Goal: Communication & Community: Participate in discussion

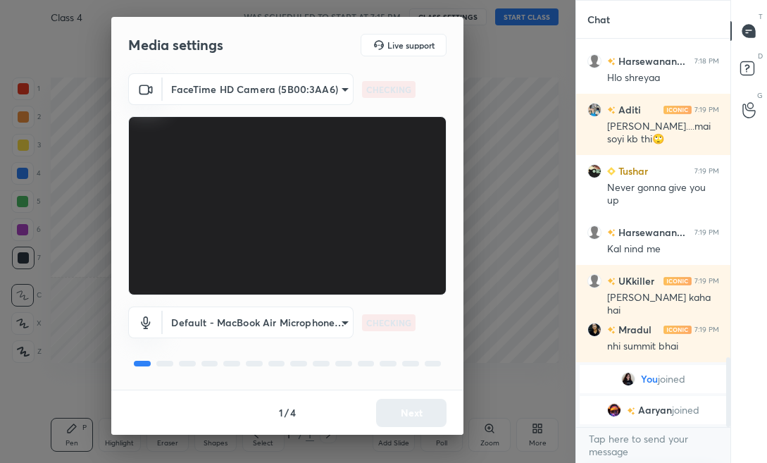
scroll to position [1764, 0]
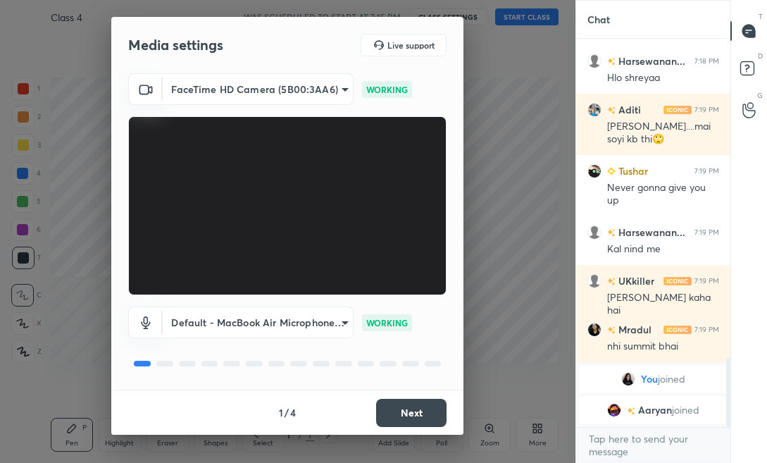
click at [403, 421] on button "Next" at bounding box center [411, 413] width 70 height 28
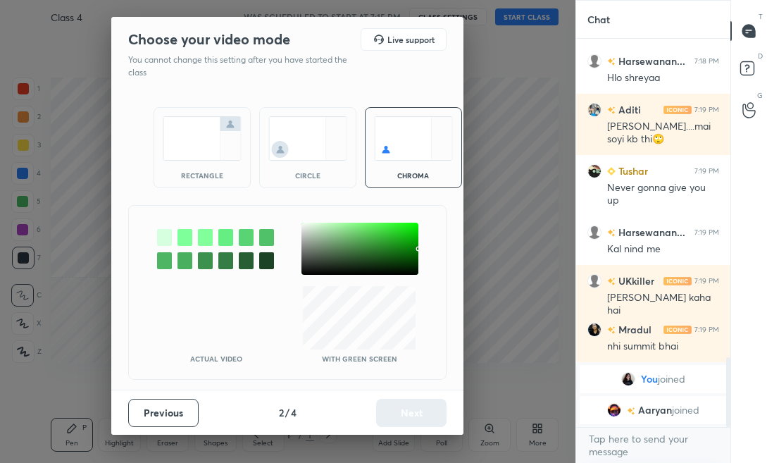
click at [203, 153] on img at bounding box center [202, 138] width 79 height 44
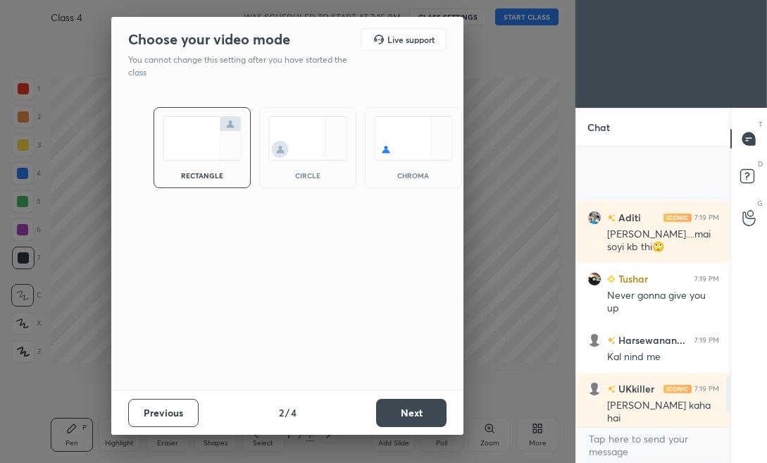
scroll to position [1919, 0]
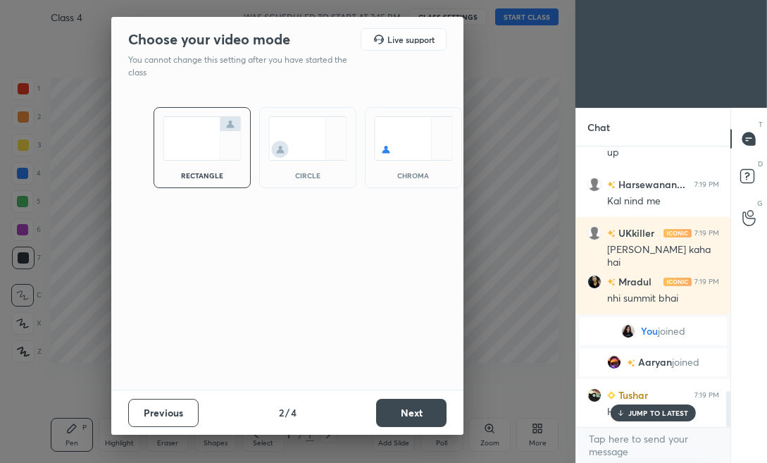
click at [431, 422] on button "Next" at bounding box center [411, 413] width 70 height 28
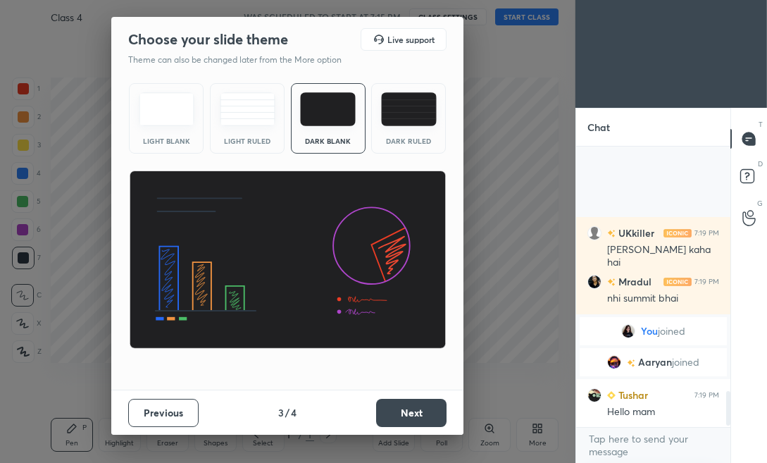
scroll to position [2091, 0]
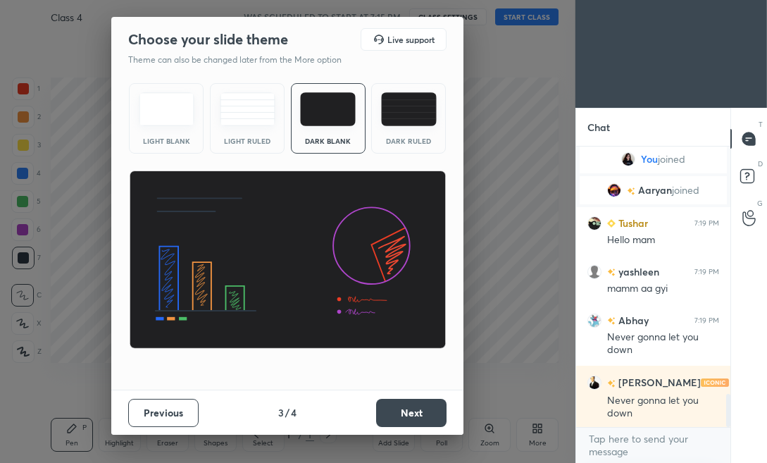
click at [444, 414] on button "Next" at bounding box center [411, 413] width 70 height 28
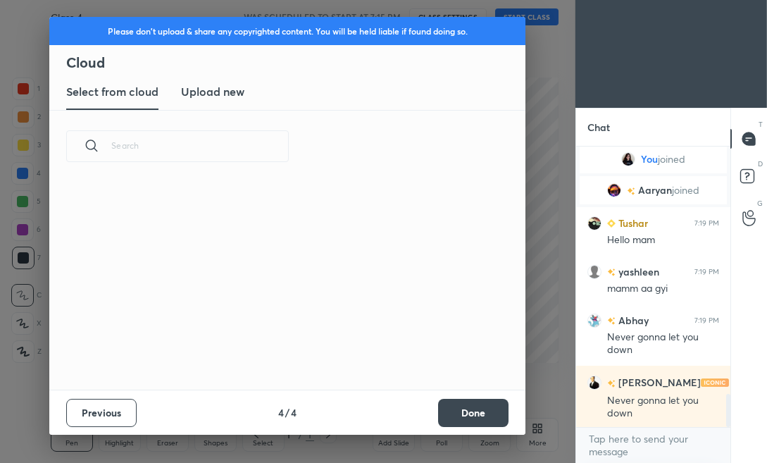
scroll to position [4, 8]
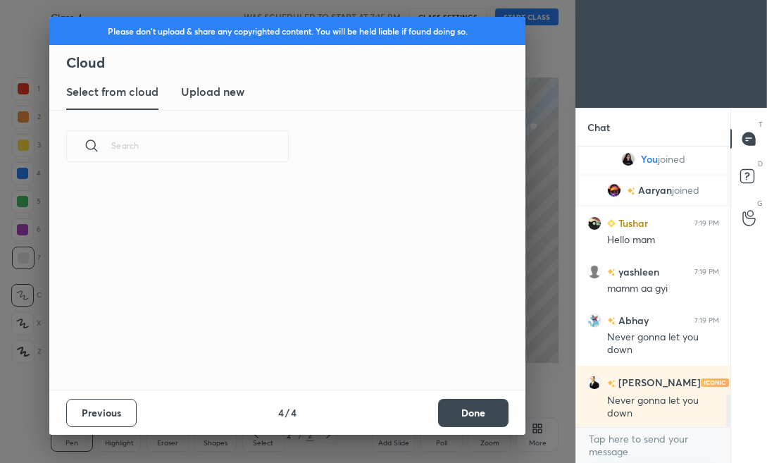
click at [456, 414] on button "Done" at bounding box center [473, 413] width 70 height 28
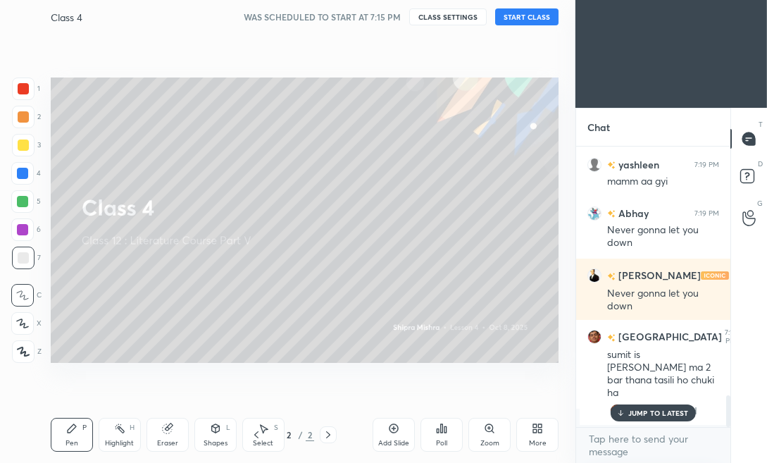
click at [518, 23] on button "START CLASS" at bounding box center [526, 16] width 63 height 17
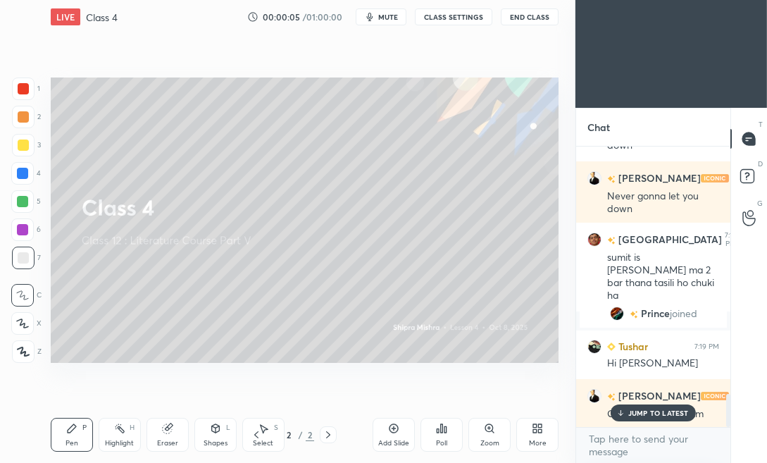
click at [628, 411] on p "JUMP TO LATEST" at bounding box center [658, 412] width 61 height 8
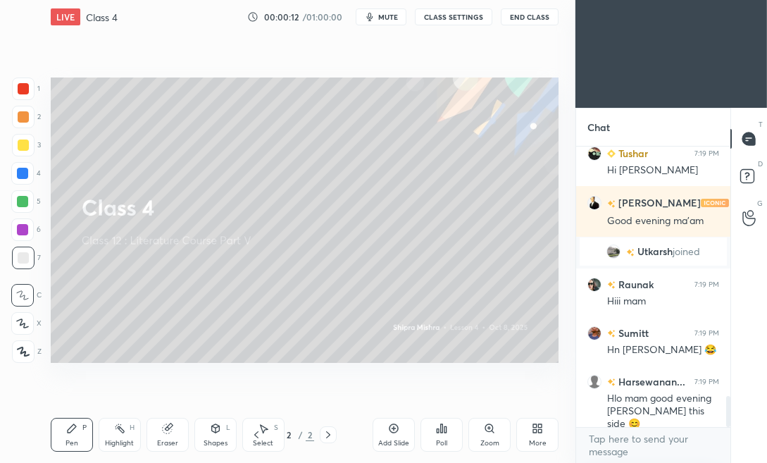
click at [628, 412] on div "Hlo mam good evening [PERSON_NAME] this side 😊" at bounding box center [663, 410] width 112 height 39
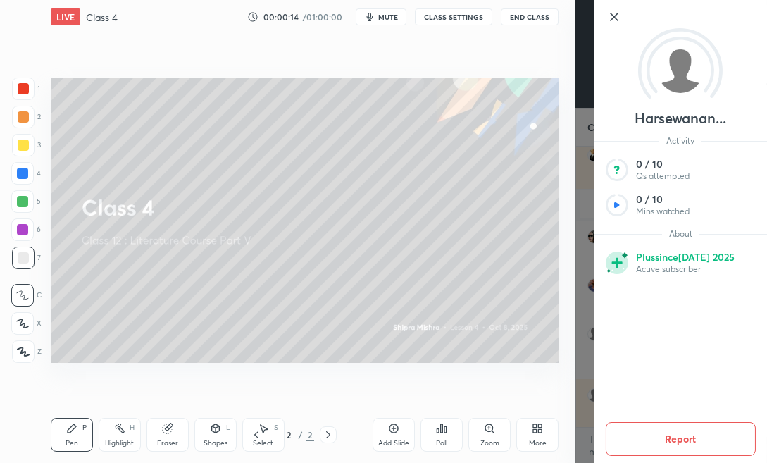
click at [612, 20] on icon at bounding box center [614, 16] width 17 height 17
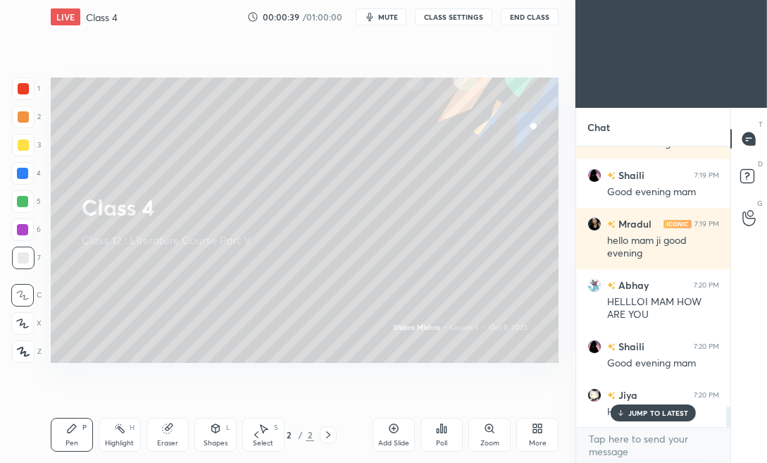
click at [650, 410] on p "JUMP TO LATEST" at bounding box center [658, 412] width 61 height 8
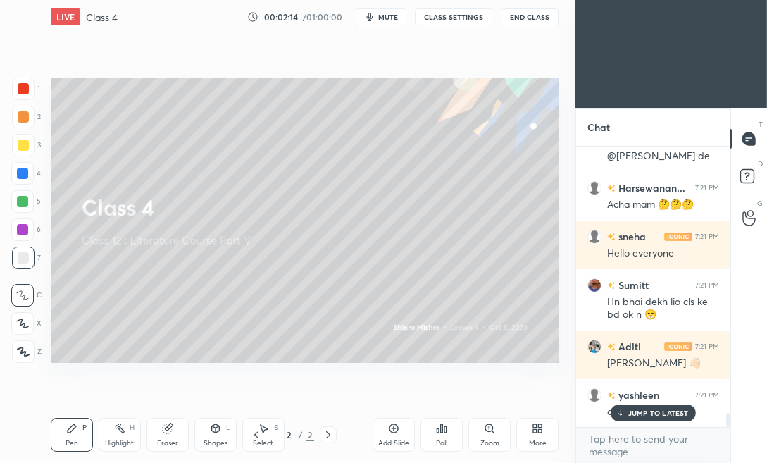
scroll to position [5249, 0]
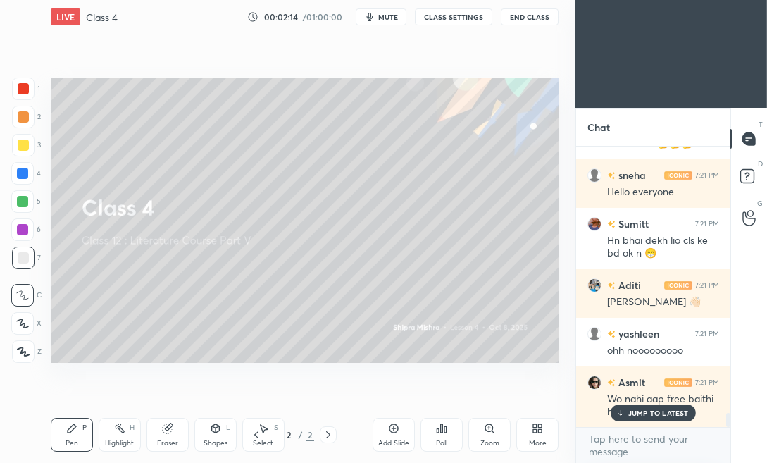
click at [650, 410] on p "JUMP TO LATEST" at bounding box center [658, 412] width 61 height 8
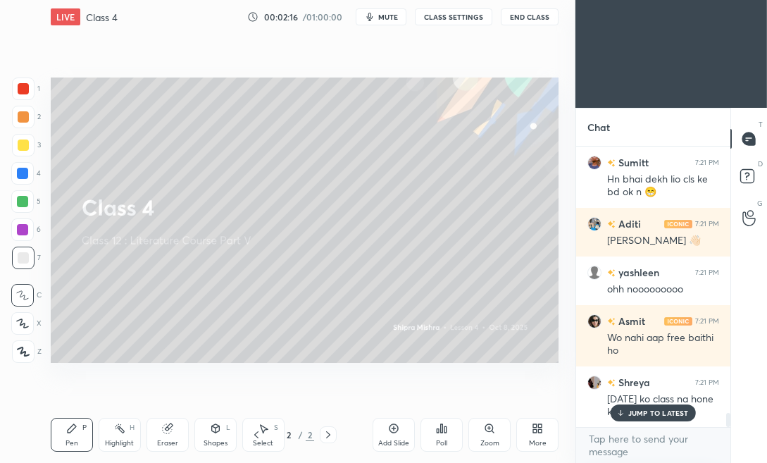
click at [650, 410] on p "JUMP TO LATEST" at bounding box center [658, 412] width 61 height 8
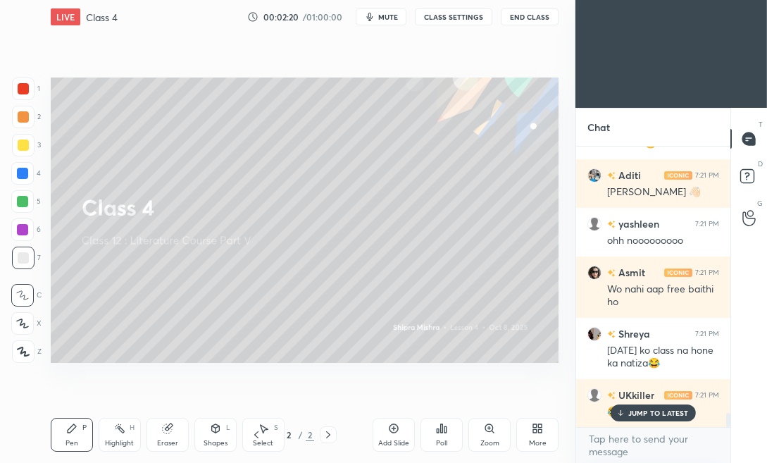
click at [25, 324] on icon at bounding box center [22, 323] width 13 height 10
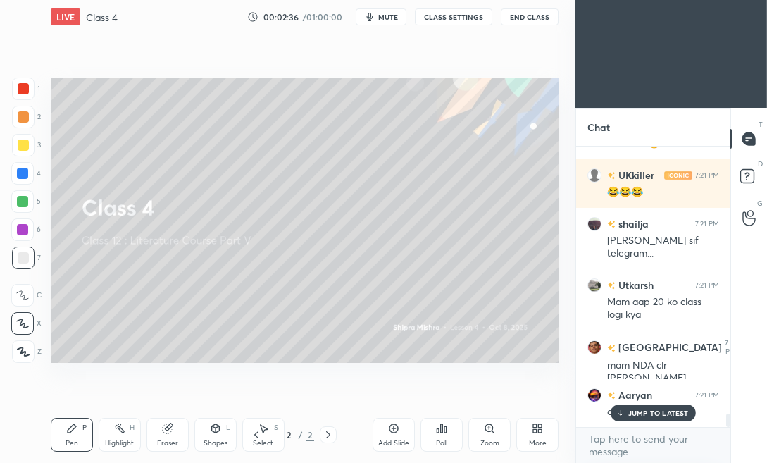
scroll to position [5640, 0]
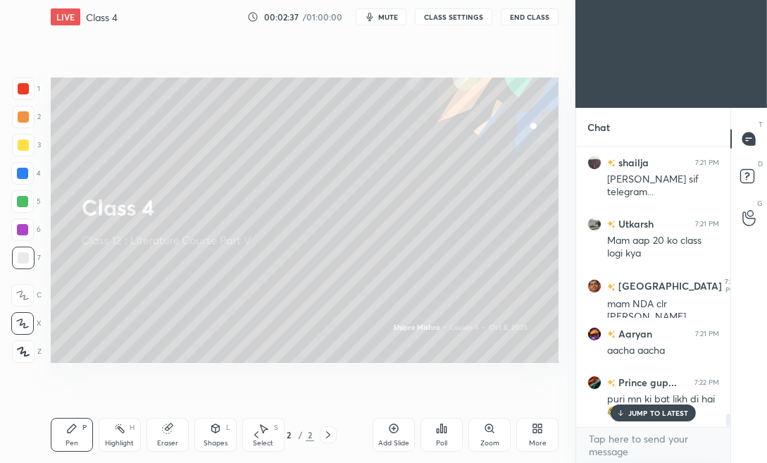
click at [666, 406] on div "JUMP TO LATEST" at bounding box center [652, 412] width 84 height 17
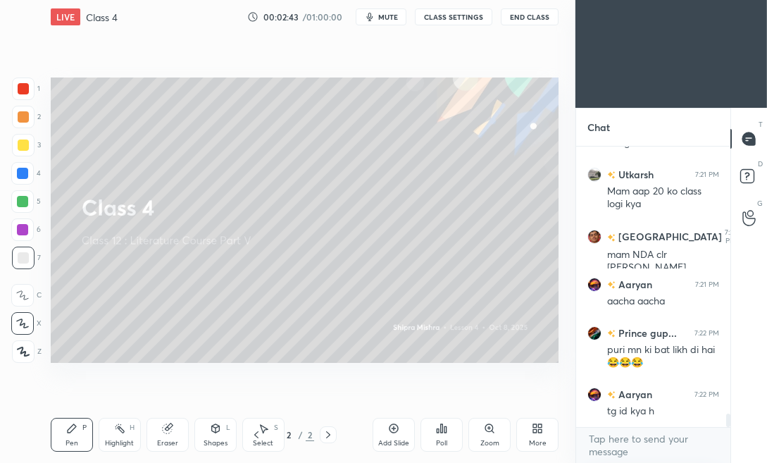
scroll to position [5737, 0]
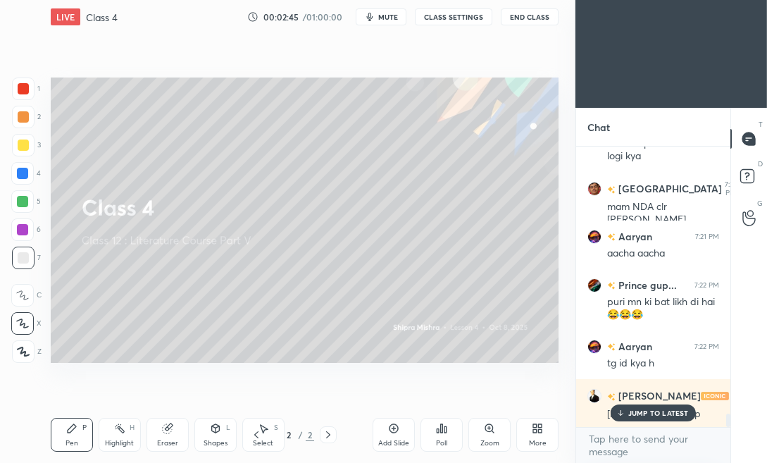
click at [630, 413] on p "JUMP TO LATEST" at bounding box center [658, 412] width 61 height 8
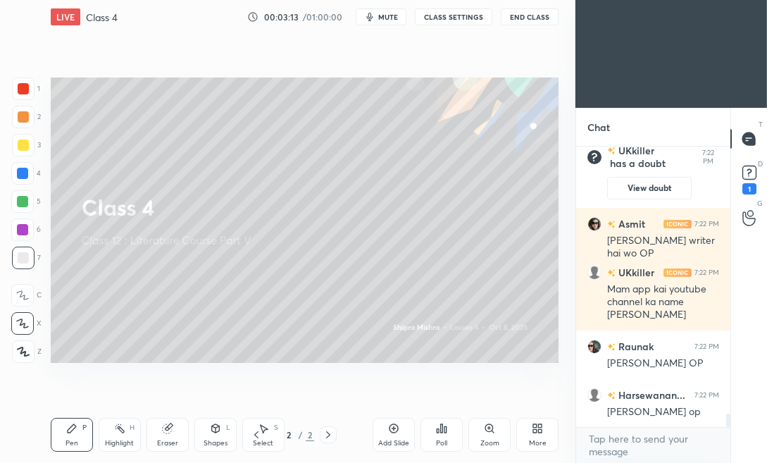
scroll to position [5664, 0]
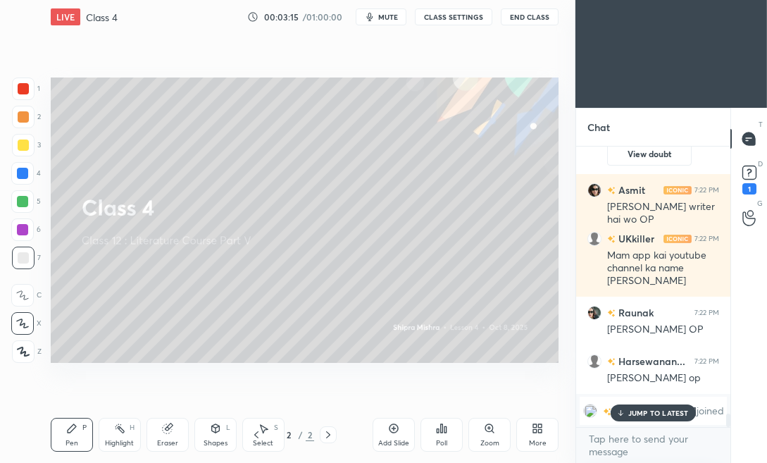
click at [546, 434] on div "More" at bounding box center [537, 435] width 42 height 34
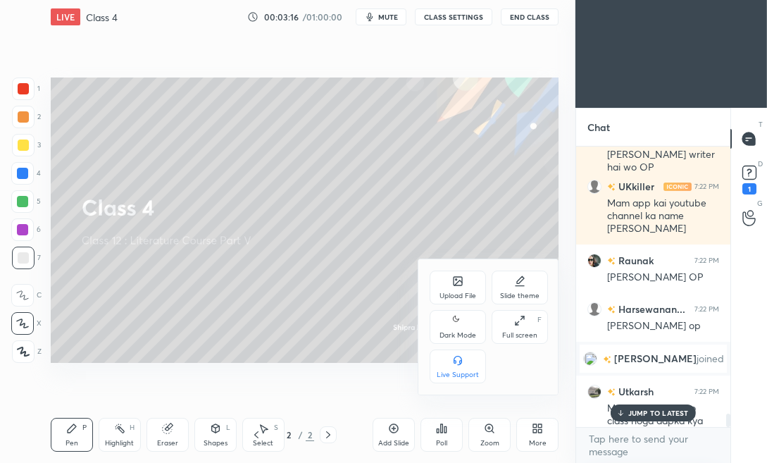
scroll to position [5674, 0]
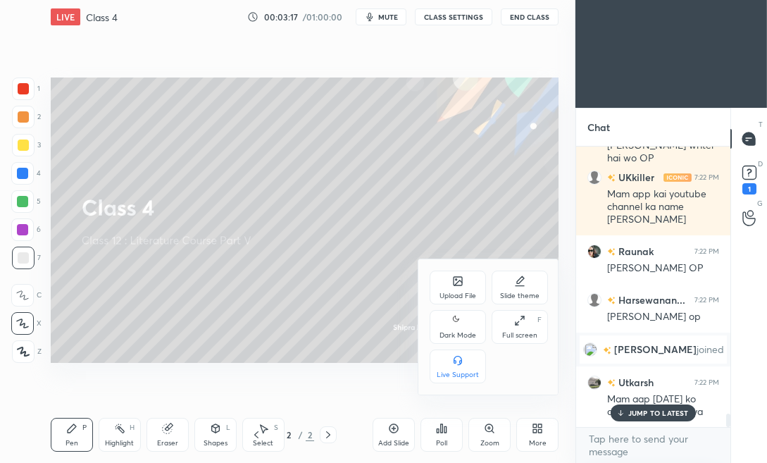
click at [449, 286] on div "Upload File" at bounding box center [458, 287] width 56 height 34
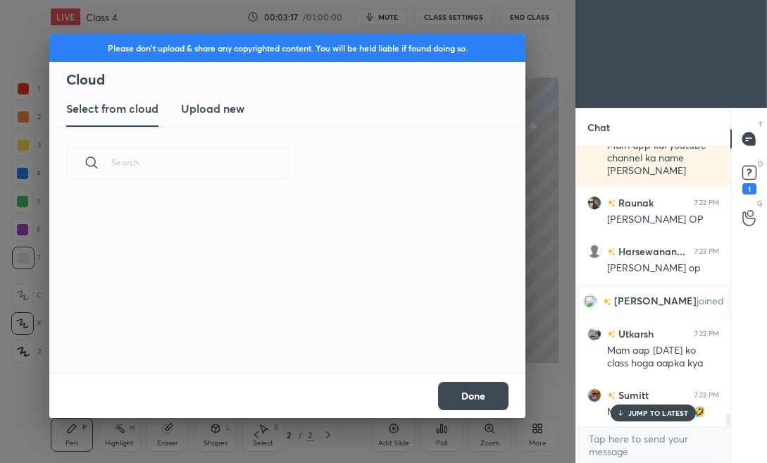
scroll to position [173, 452]
click at [219, 110] on h3 "Upload new" at bounding box center [212, 108] width 63 height 17
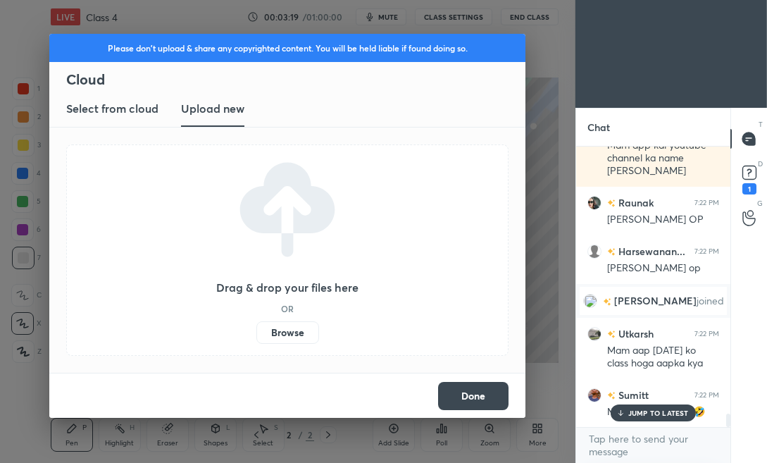
click at [296, 330] on label "Browse" at bounding box center [287, 332] width 63 height 23
click at [256, 330] on input "Browse" at bounding box center [256, 332] width 0 height 23
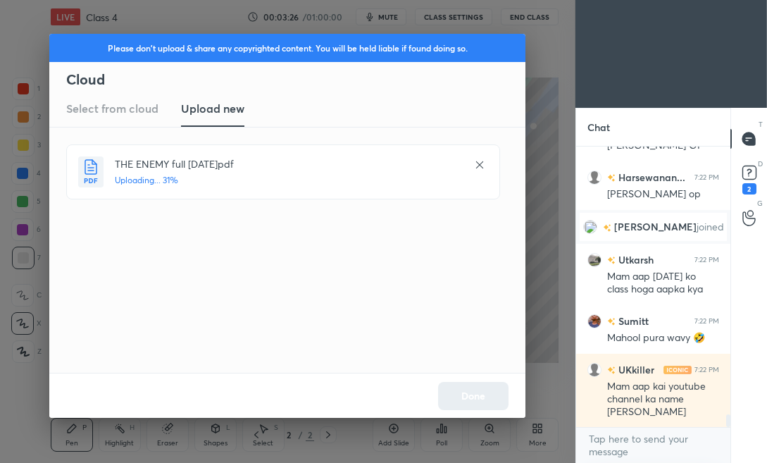
scroll to position [5845, 0]
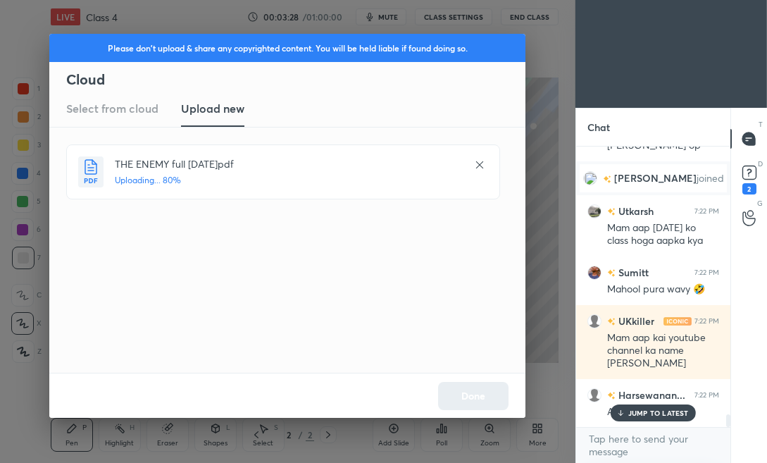
click at [637, 418] on div "JUMP TO LATEST" at bounding box center [652, 412] width 84 height 17
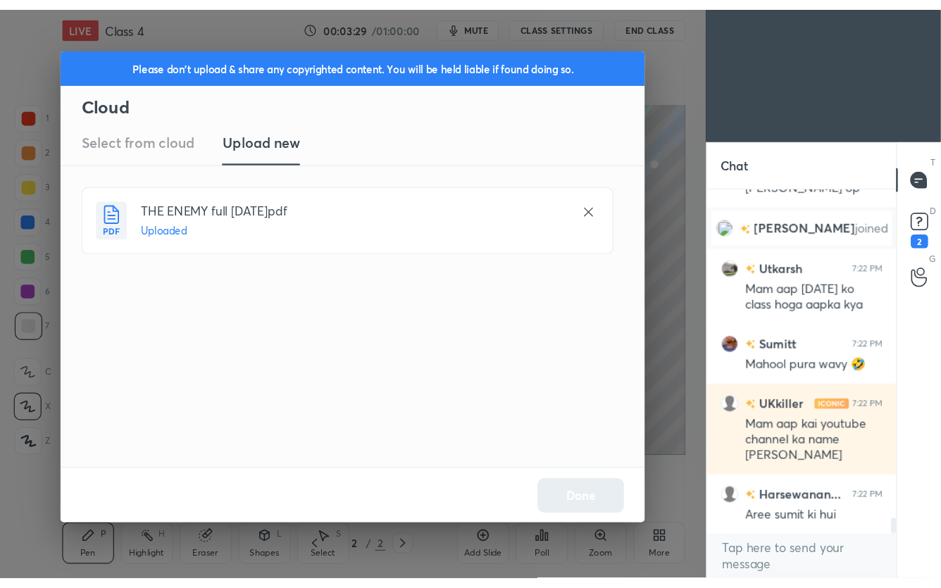
scroll to position [5906, 0]
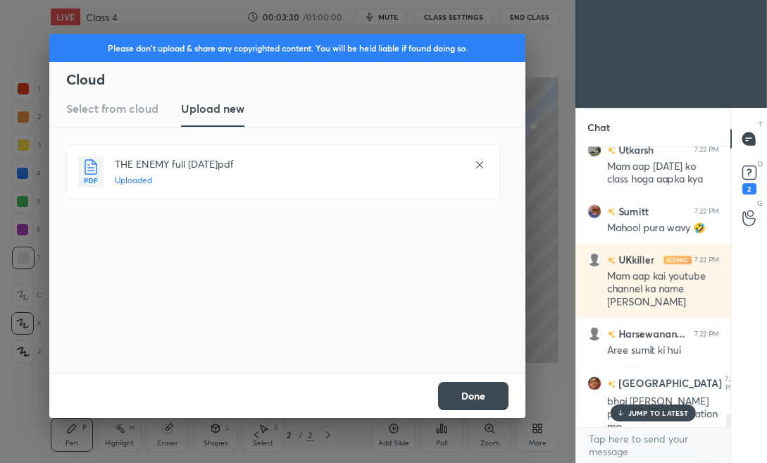
click at [489, 399] on button "Done" at bounding box center [473, 396] width 70 height 28
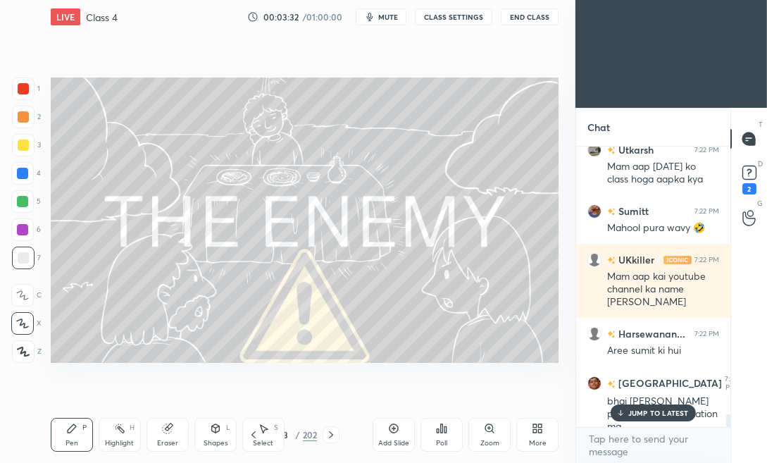
click at [653, 413] on p "JUMP TO LATEST" at bounding box center [658, 412] width 61 height 8
click at [330, 433] on icon at bounding box center [330, 434] width 11 height 11
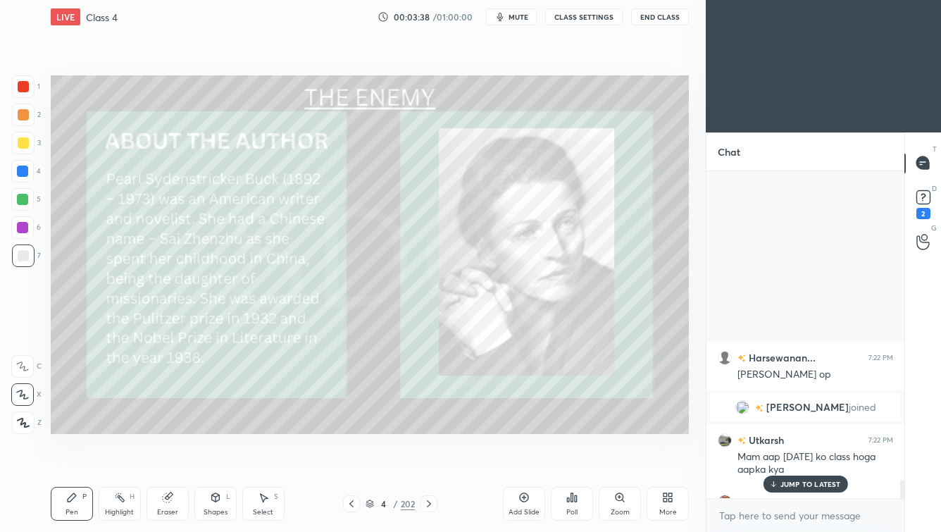
scroll to position [5911, 0]
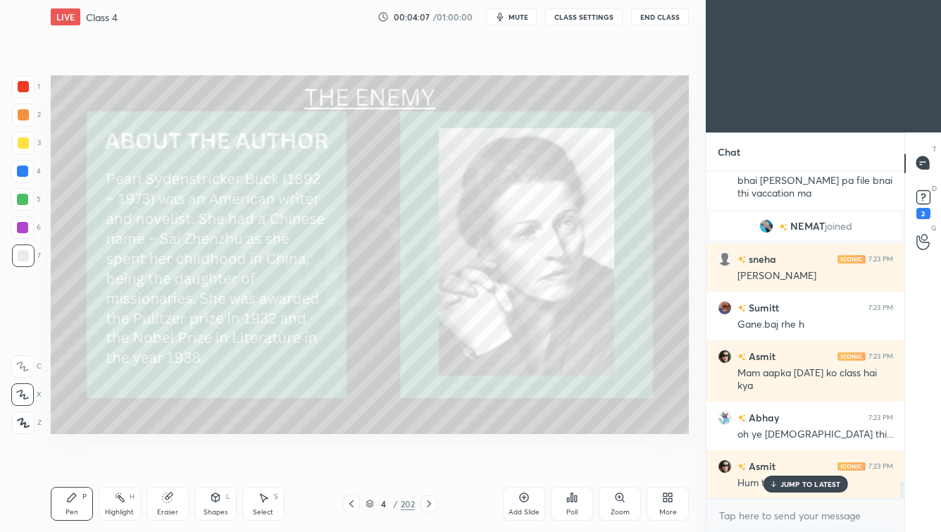
click at [766, 462] on p "JUMP TO LATEST" at bounding box center [810, 483] width 61 height 8
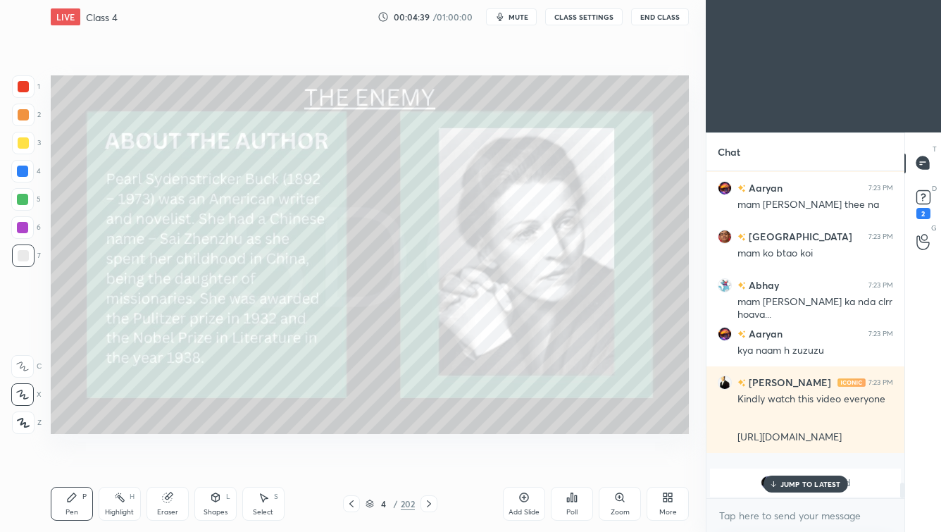
click at [766, 462] on p "JUMP TO LATEST" at bounding box center [810, 483] width 61 height 8
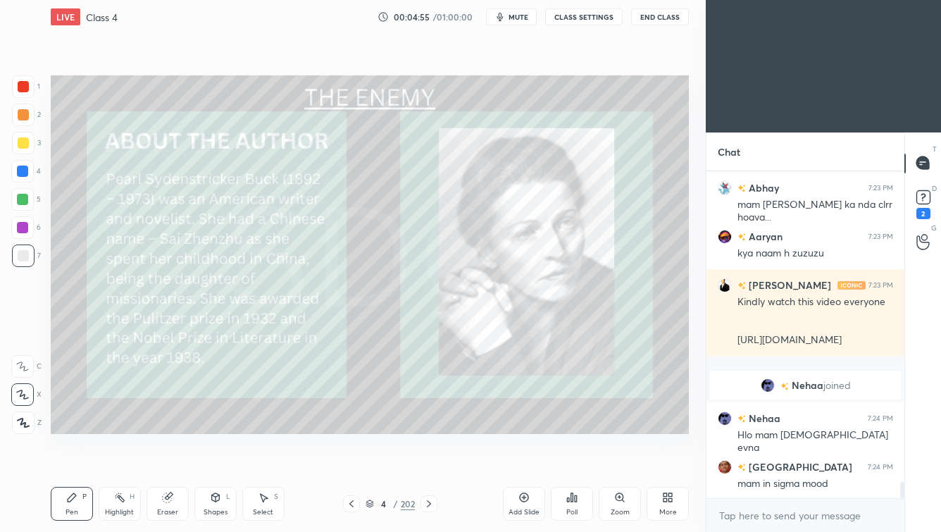
scroll to position [6383, 0]
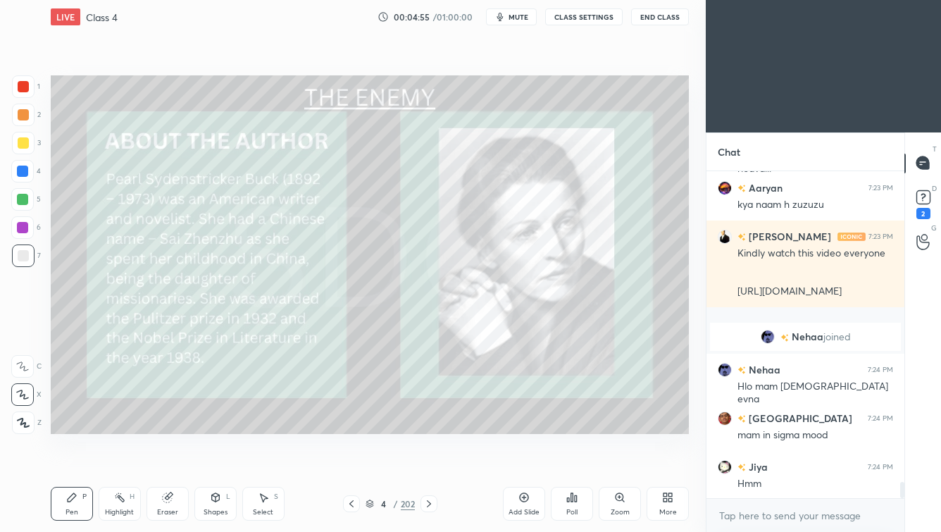
drag, startPoint x: 824, startPoint y: 481, endPoint x: 809, endPoint y: 478, distance: 15.1
click at [766, 462] on p "JUMP TO LATEST" at bounding box center [810, 529] width 61 height 8
click at [371, 462] on icon at bounding box center [369, 503] width 8 height 8
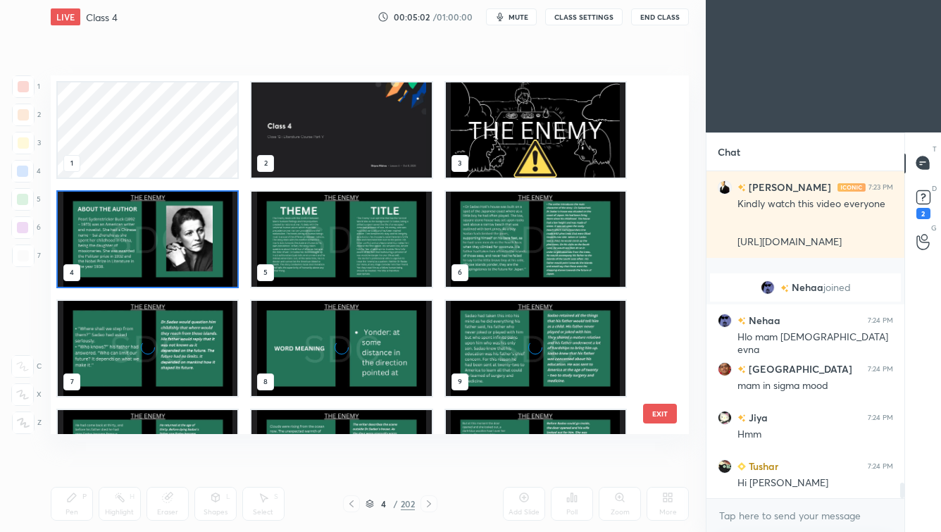
scroll to position [354, 631]
click at [504, 239] on img "grid" at bounding box center [536, 238] width 180 height 95
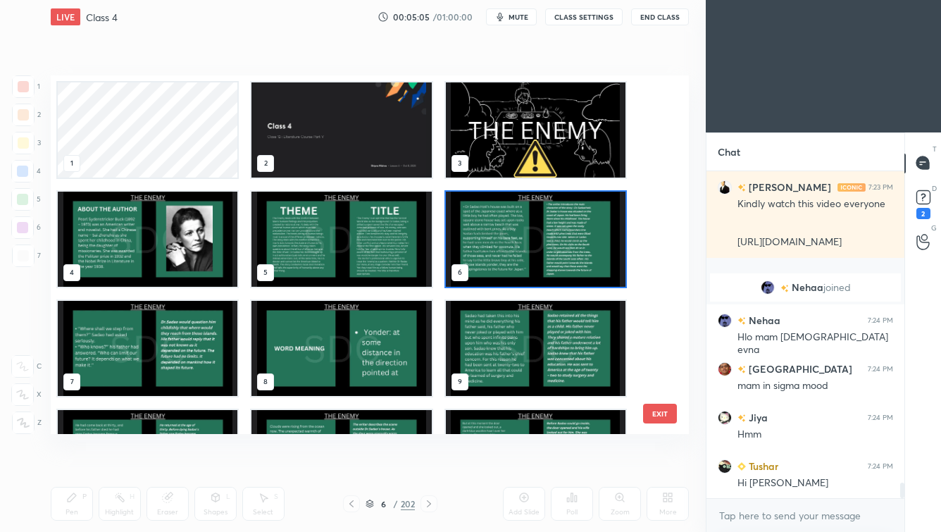
click at [503, 239] on img "grid" at bounding box center [536, 238] width 180 height 95
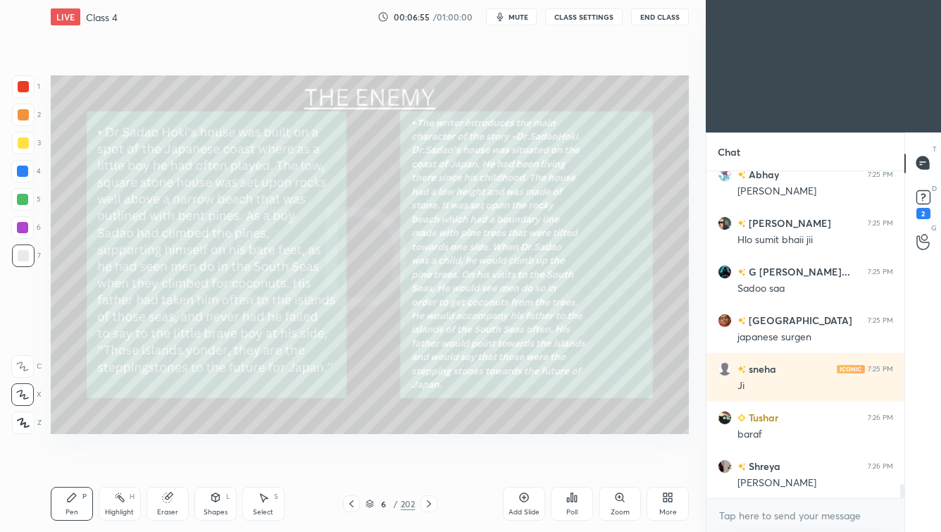
scroll to position [7394, 0]
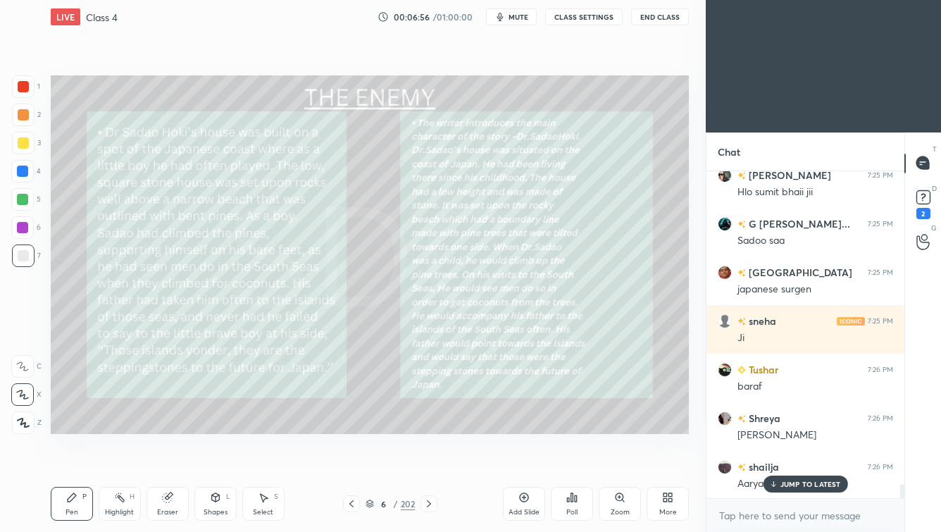
drag, startPoint x: 521, startPoint y: 15, endPoint x: 515, endPoint y: 20, distance: 8.0
click at [520, 14] on span "mute" at bounding box center [518, 17] width 20 height 10
click at [518, 15] on span "unmute" at bounding box center [517, 17] width 30 height 10
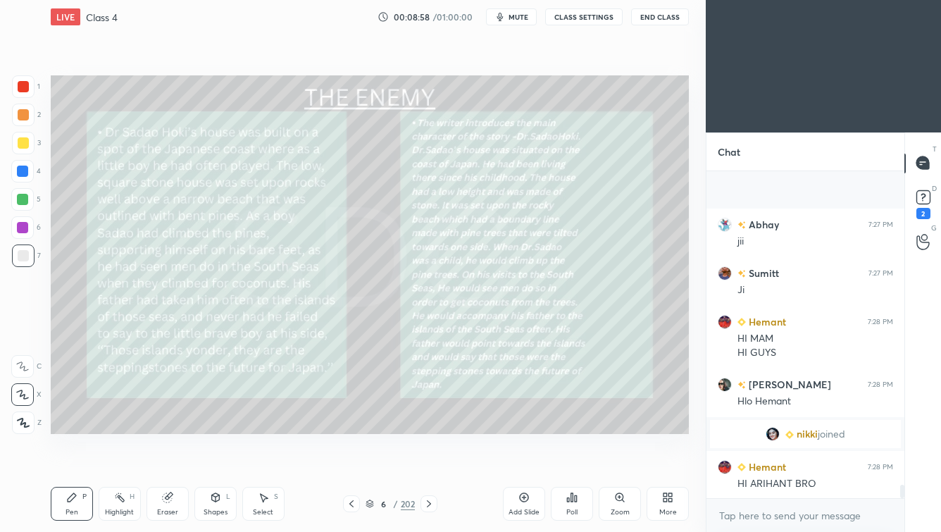
scroll to position [7836, 0]
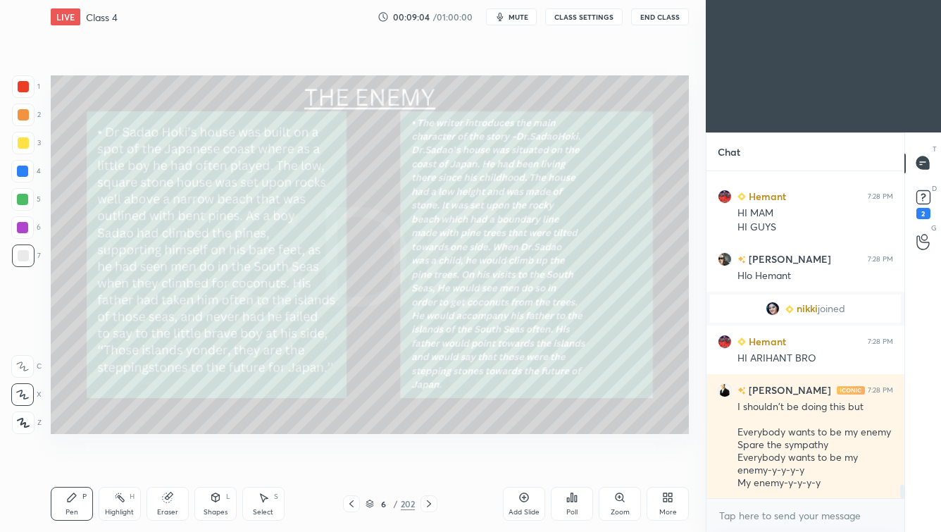
click at [430, 462] on icon at bounding box center [428, 503] width 11 height 11
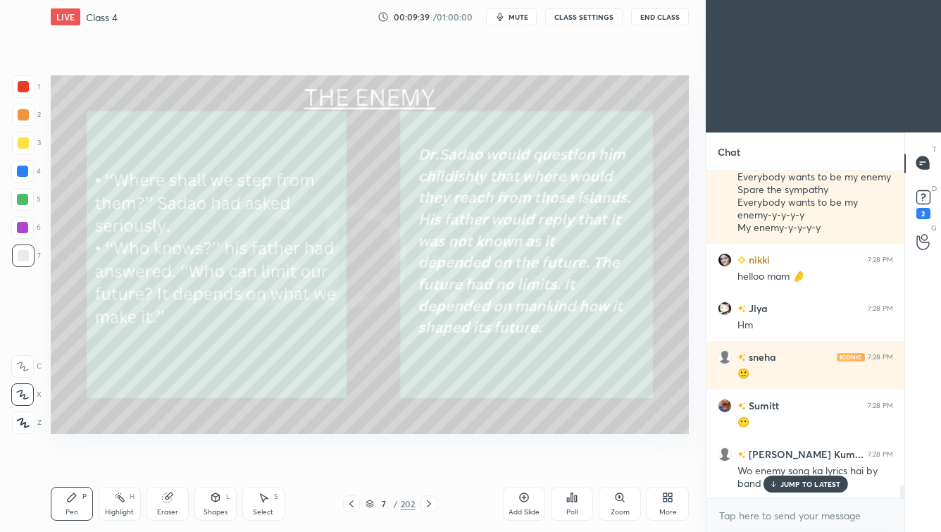
scroll to position [8139, 0]
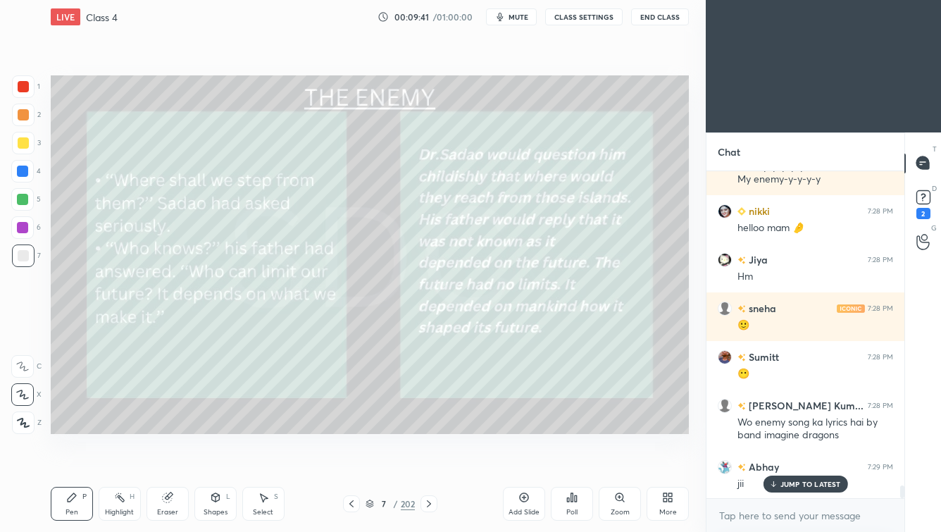
click at [429, 462] on icon at bounding box center [428, 503] width 11 height 11
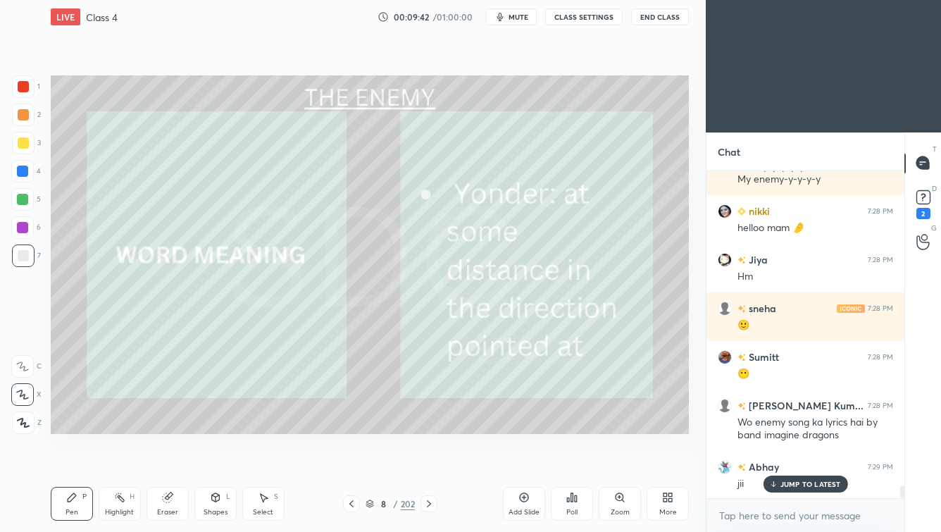
click at [430, 462] on icon at bounding box center [428, 503] width 11 height 11
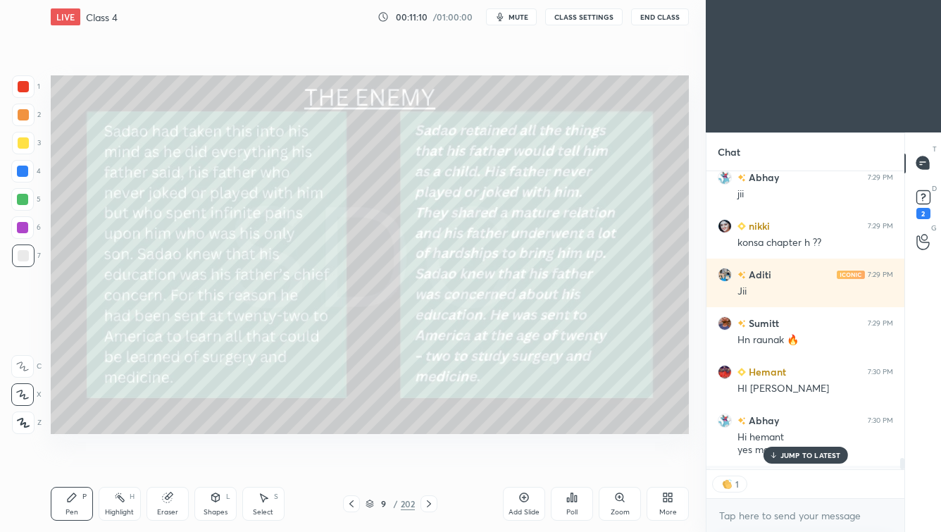
scroll to position [5, 4]
click at [430, 462] on icon at bounding box center [428, 503] width 11 height 11
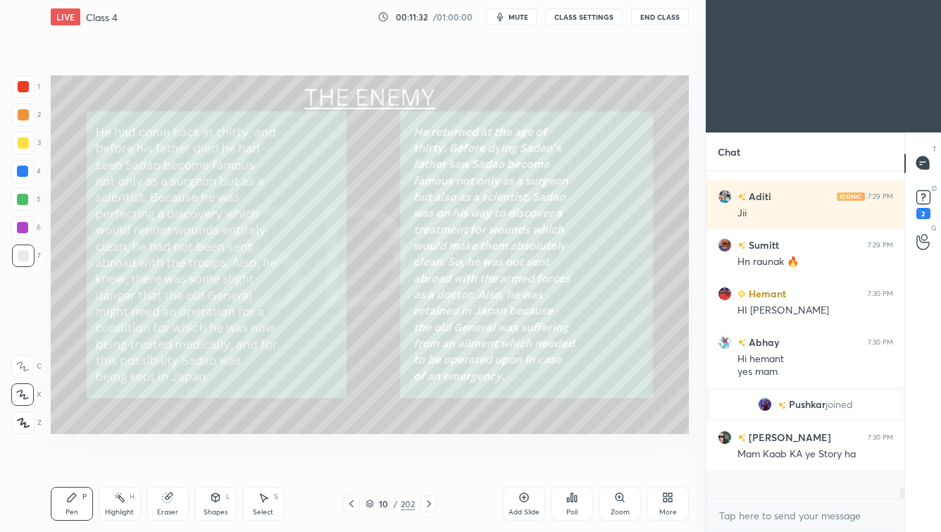
scroll to position [8237, 0]
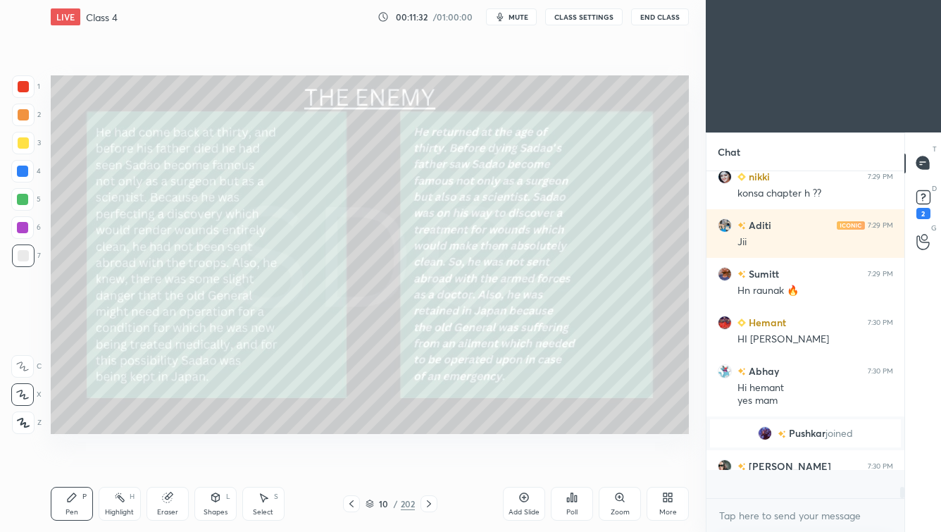
click at [173, 462] on div "Eraser" at bounding box center [167, 504] width 42 height 34
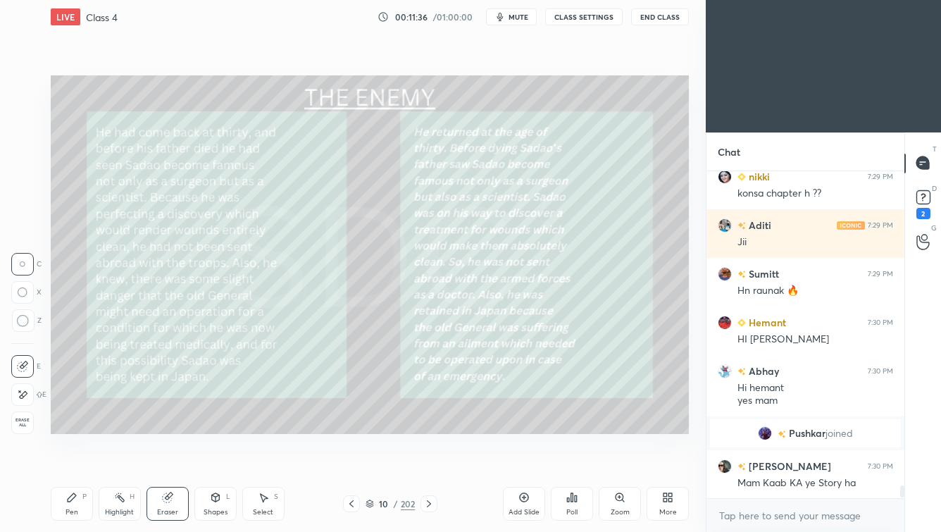
click at [23, 394] on icon at bounding box center [22, 395] width 11 height 12
click at [77, 462] on div "Pen P" at bounding box center [72, 504] width 42 height 34
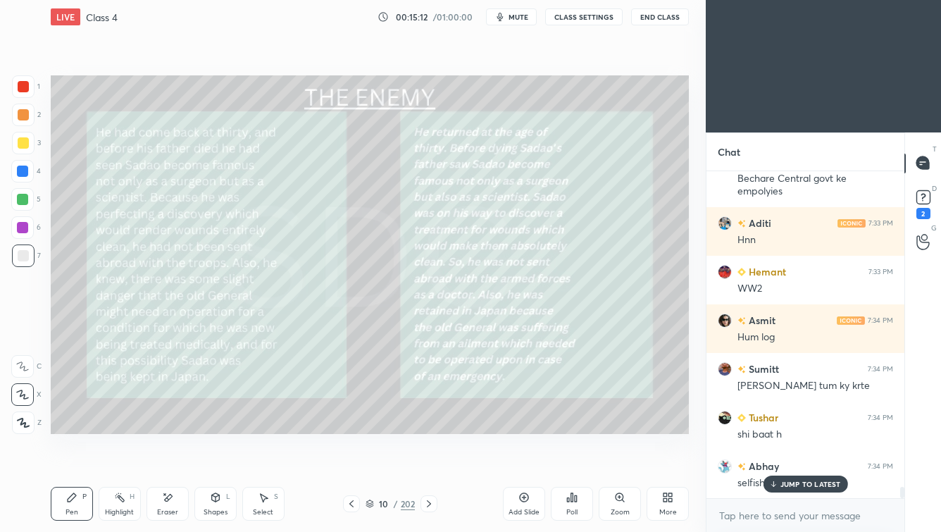
scroll to position [9246, 0]
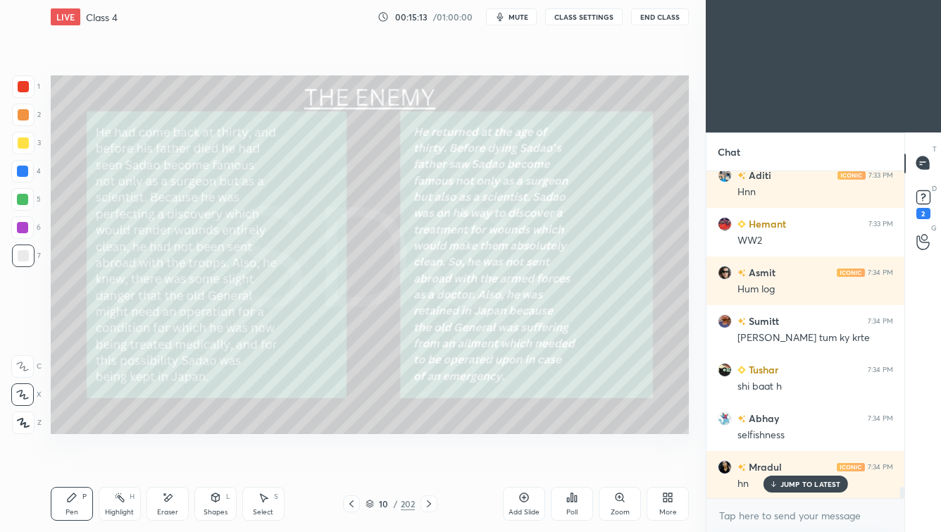
click at [428, 462] on icon at bounding box center [429, 503] width 4 height 7
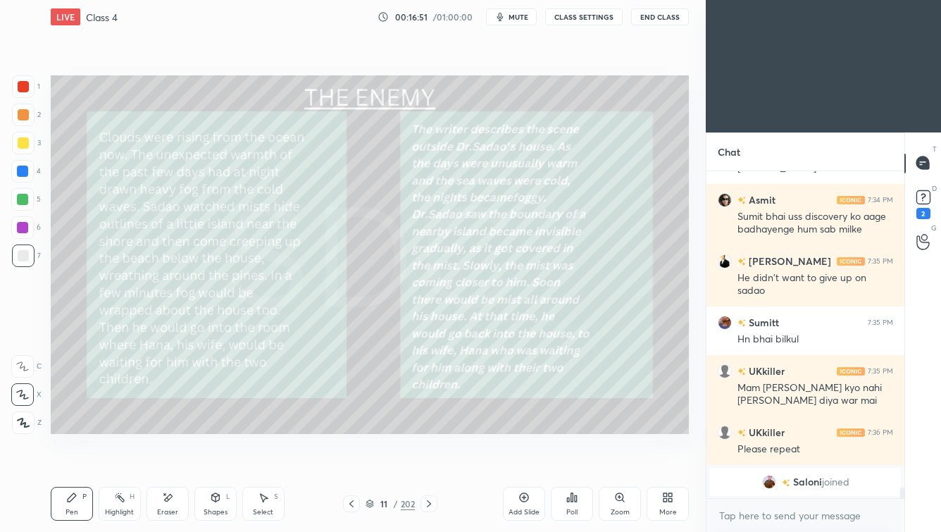
scroll to position [9200, 0]
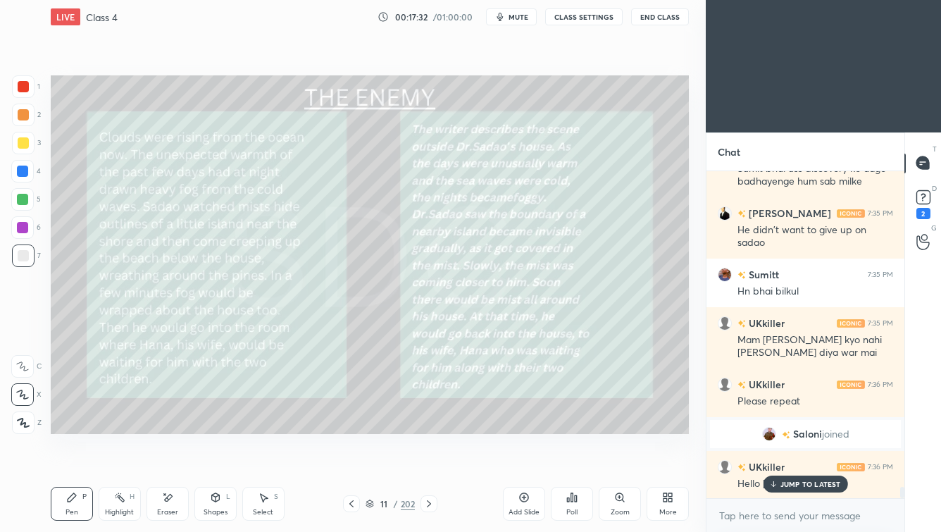
click at [430, 462] on icon at bounding box center [428, 503] width 11 height 11
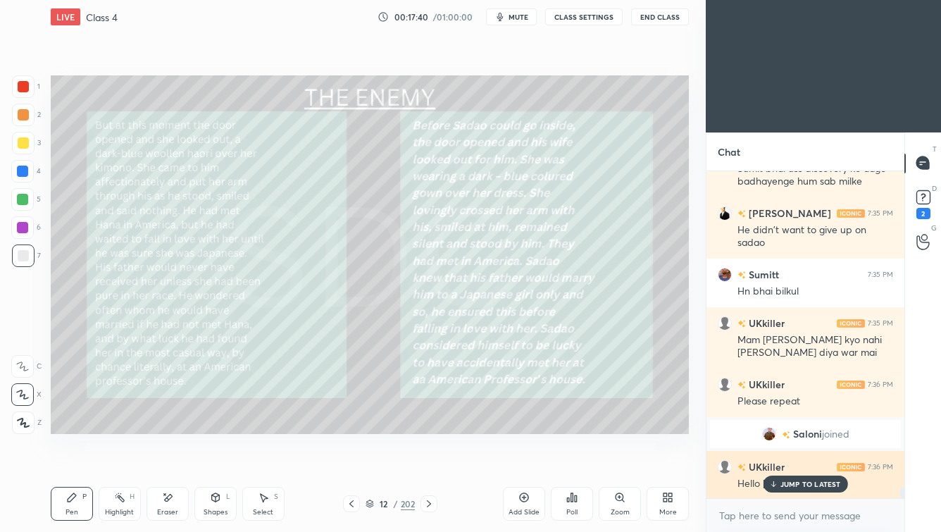
click at [766, 462] on p "JUMP TO LATEST" at bounding box center [810, 483] width 61 height 8
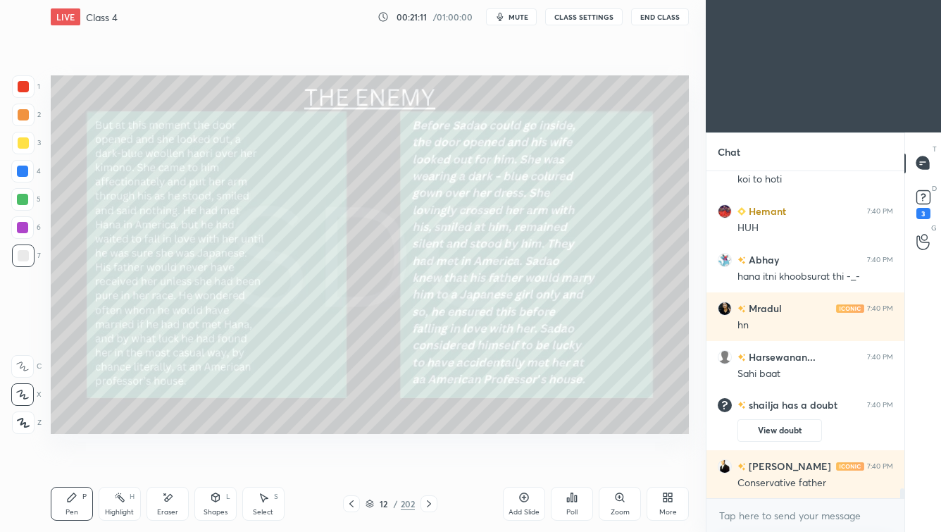
scroll to position [10297, 0]
click at [430, 462] on icon at bounding box center [429, 503] width 4 height 7
drag, startPoint x: 430, startPoint y: 506, endPoint x: 434, endPoint y: 499, distance: 8.2
click at [430, 462] on icon at bounding box center [428, 503] width 11 height 11
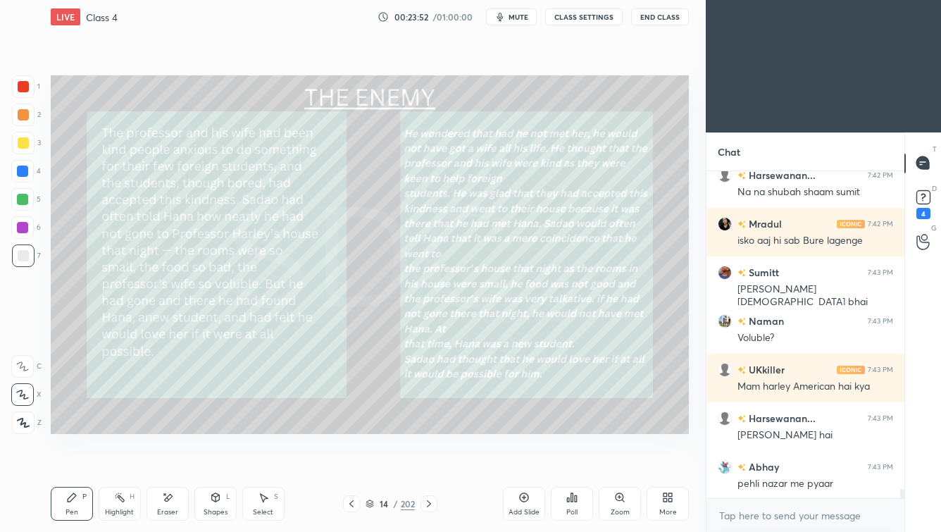
scroll to position [10973, 0]
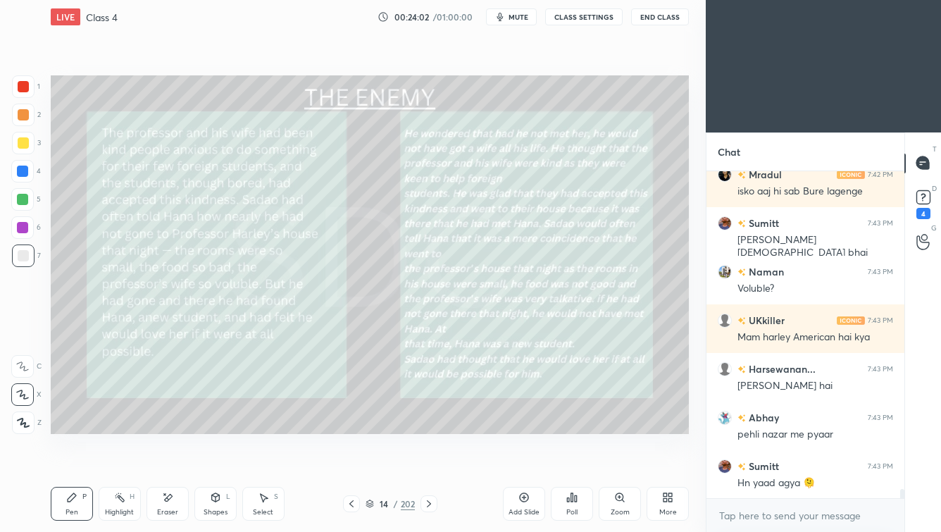
click at [430, 462] on icon at bounding box center [429, 503] width 4 height 7
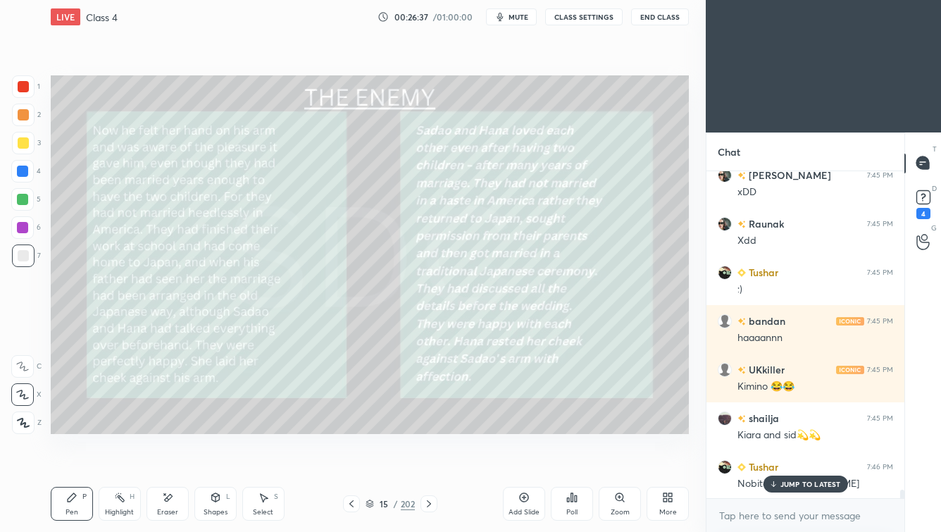
scroll to position [12628, 0]
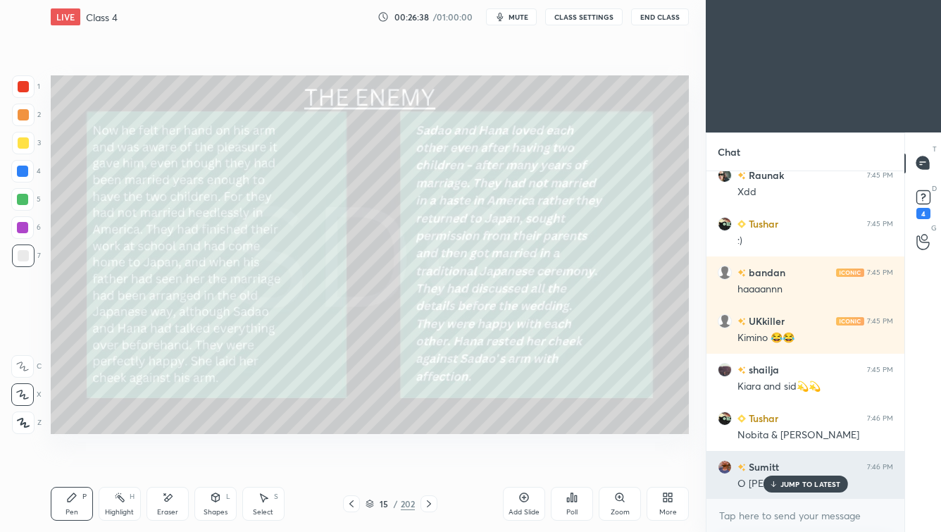
click at [766, 462] on p "JUMP TO LATEST" at bounding box center [810, 483] width 61 height 8
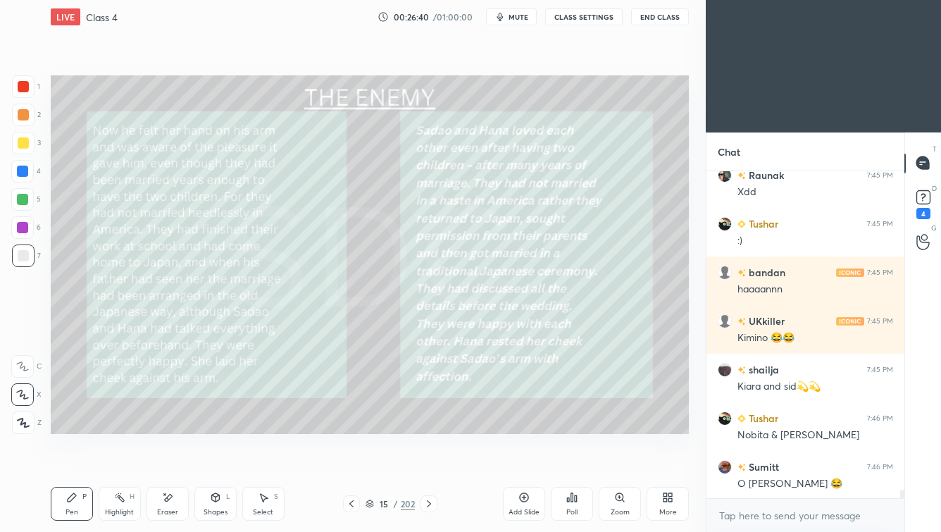
scroll to position [12677, 0]
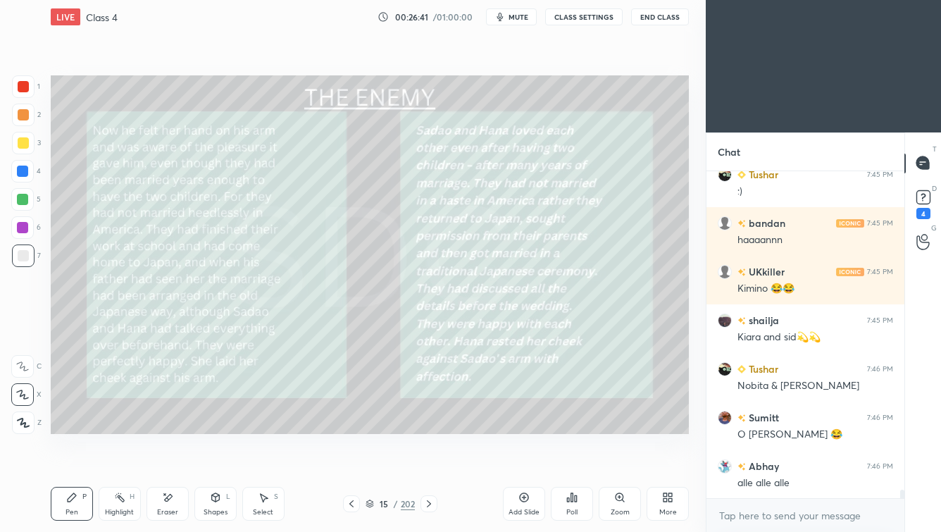
click at [432, 462] on icon at bounding box center [428, 503] width 11 height 11
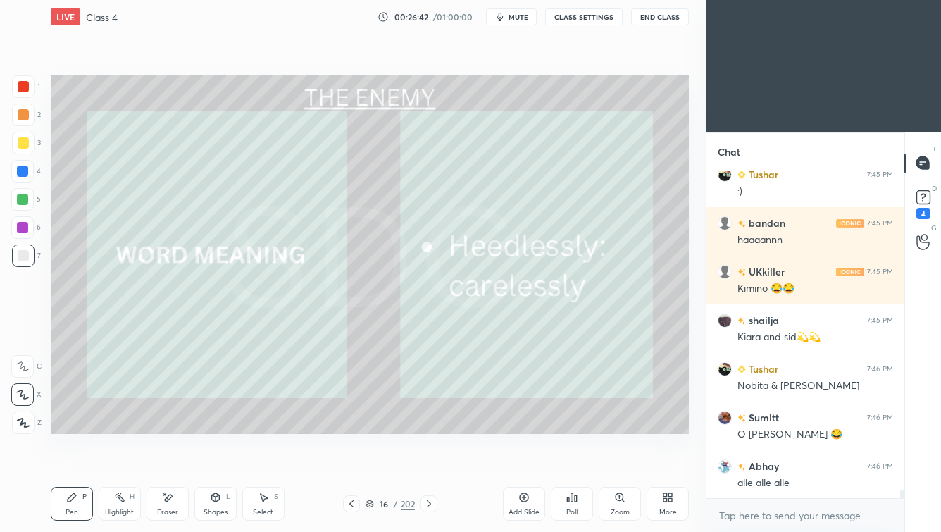
click at [427, 462] on icon at bounding box center [429, 503] width 4 height 7
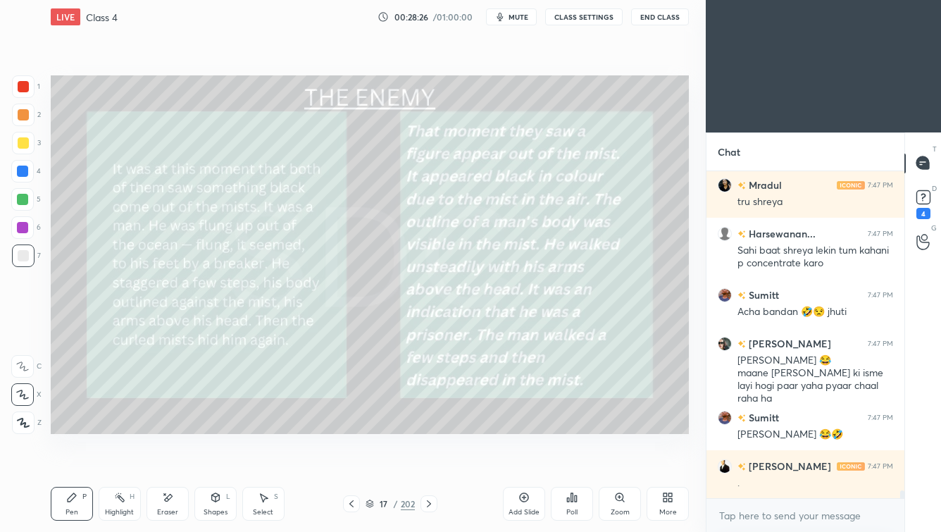
scroll to position [13434, 0]
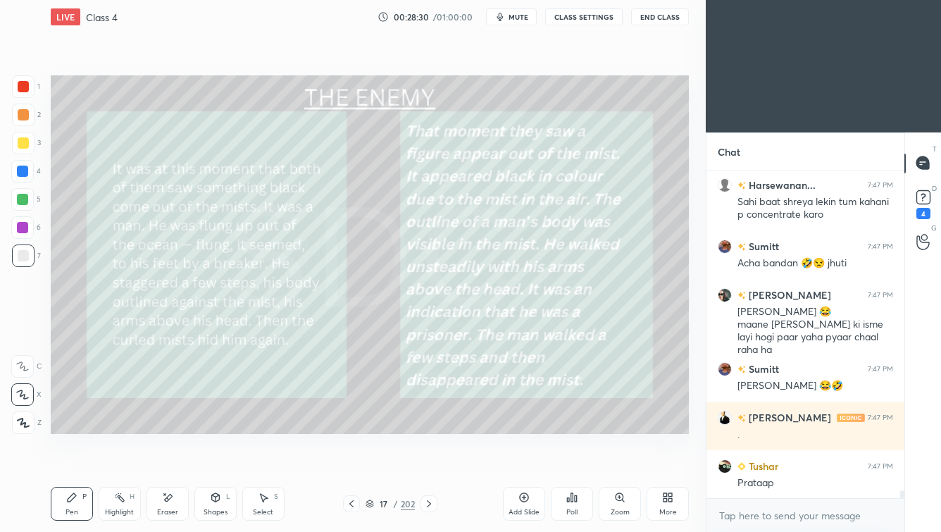
drag, startPoint x: 520, startPoint y: 13, endPoint x: 503, endPoint y: 24, distance: 19.7
click at [518, 12] on span "mute" at bounding box center [518, 17] width 20 height 10
drag, startPoint x: 520, startPoint y: 15, endPoint x: 510, endPoint y: 17, distance: 10.1
click at [520, 15] on span "unmute" at bounding box center [517, 17] width 30 height 10
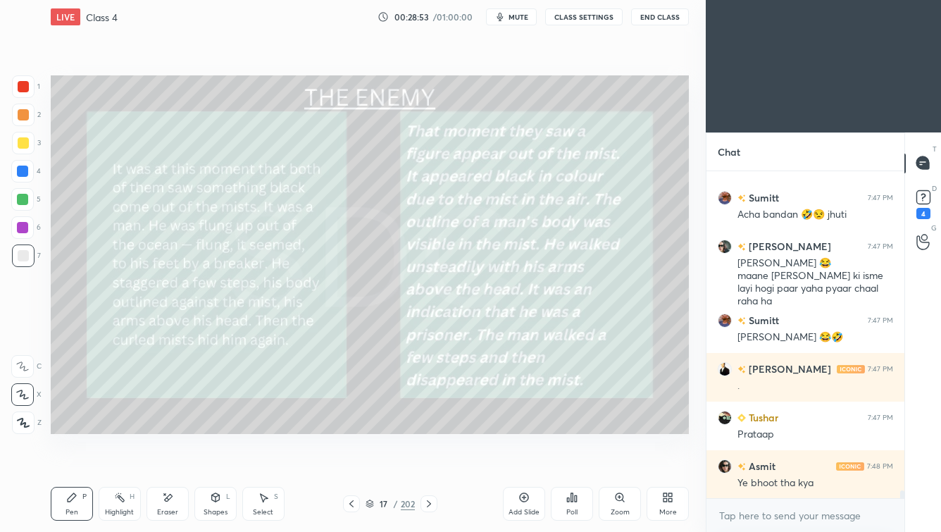
click at [522, 19] on span "mute" at bounding box center [518, 17] width 20 height 10
click at [522, 19] on span "unmute" at bounding box center [517, 17] width 30 height 10
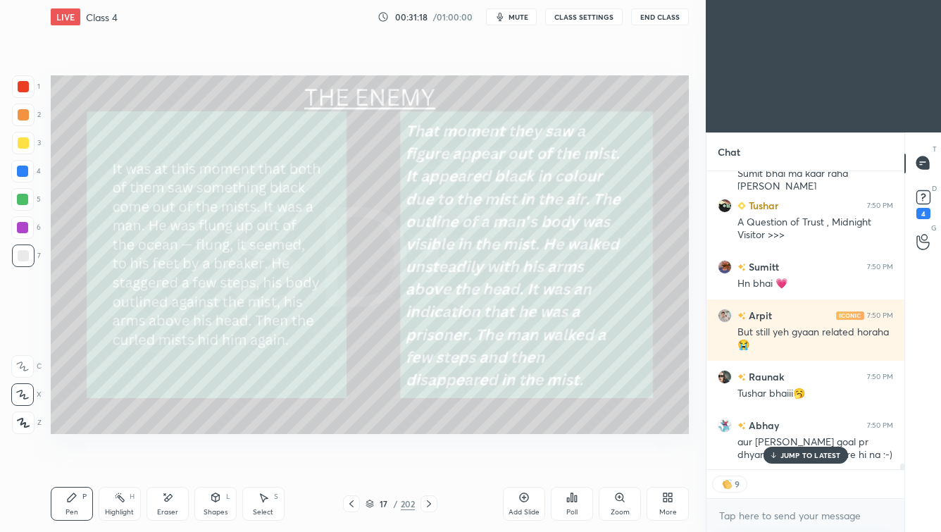
scroll to position [14983, 0]
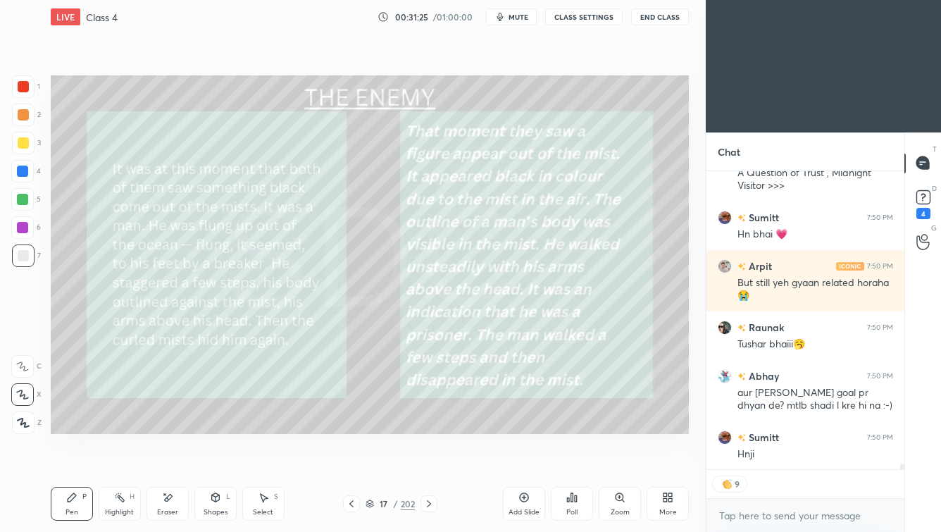
click at [426, 462] on icon at bounding box center [428, 503] width 11 height 11
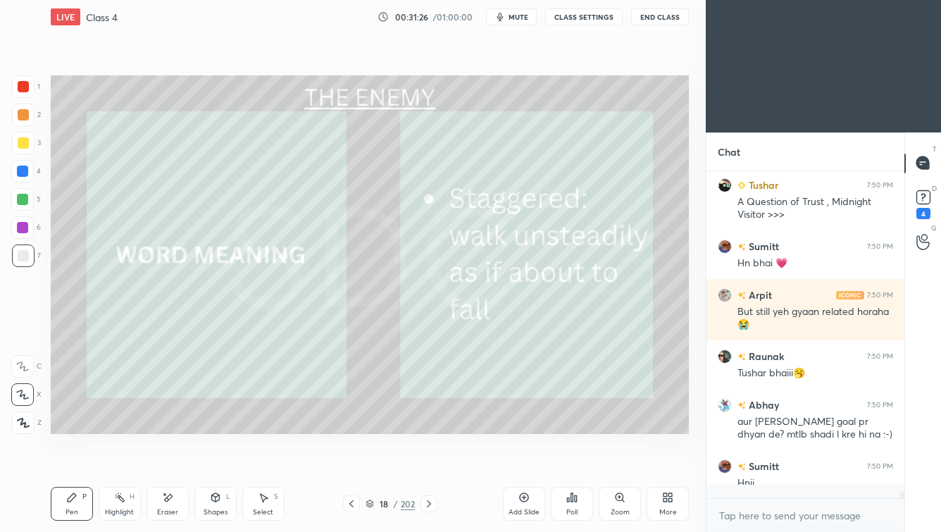
scroll to position [14954, 0]
click at [427, 462] on icon at bounding box center [428, 503] width 11 height 11
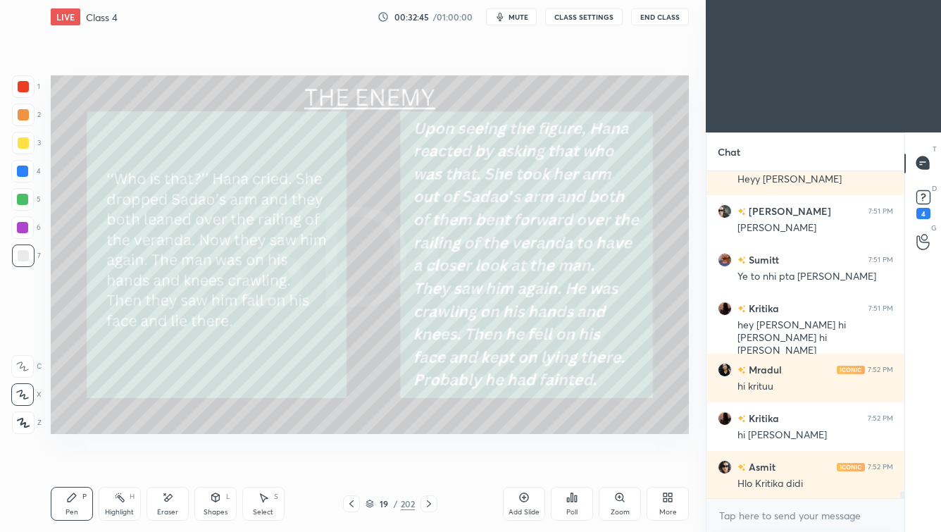
scroll to position [14346, 0]
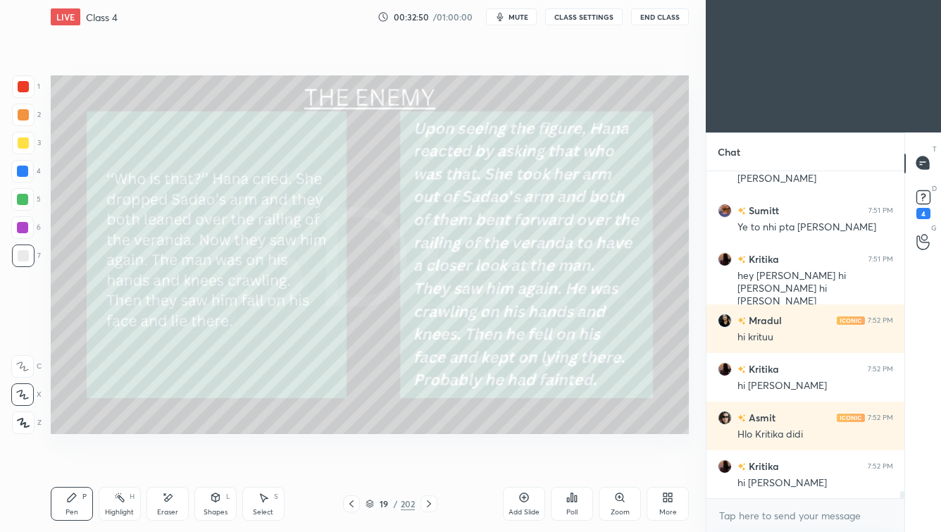
click at [429, 462] on icon at bounding box center [428, 503] width 11 height 11
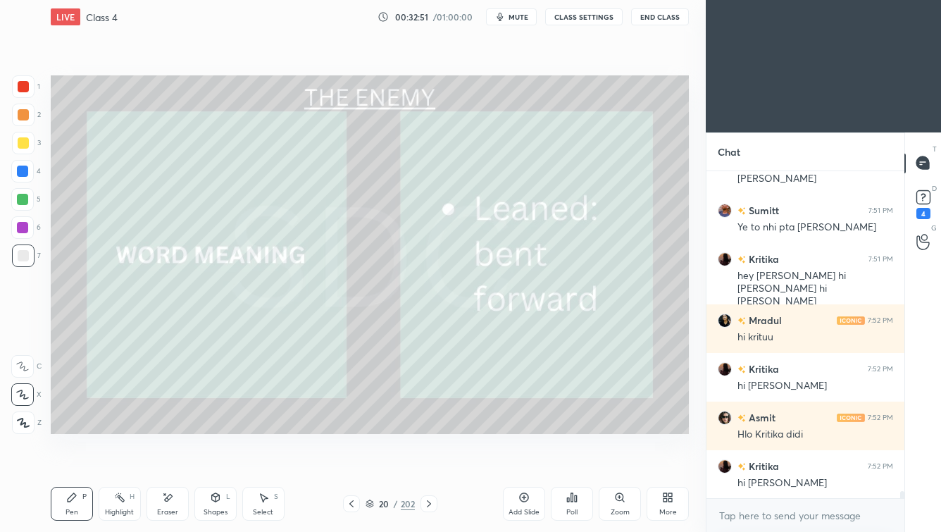
click at [429, 462] on icon at bounding box center [428, 503] width 11 height 11
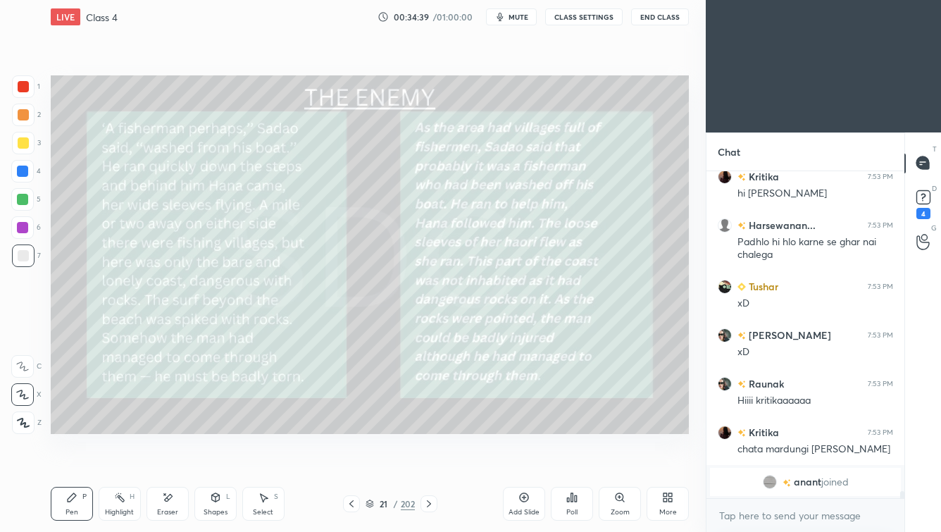
scroll to position [14807, 0]
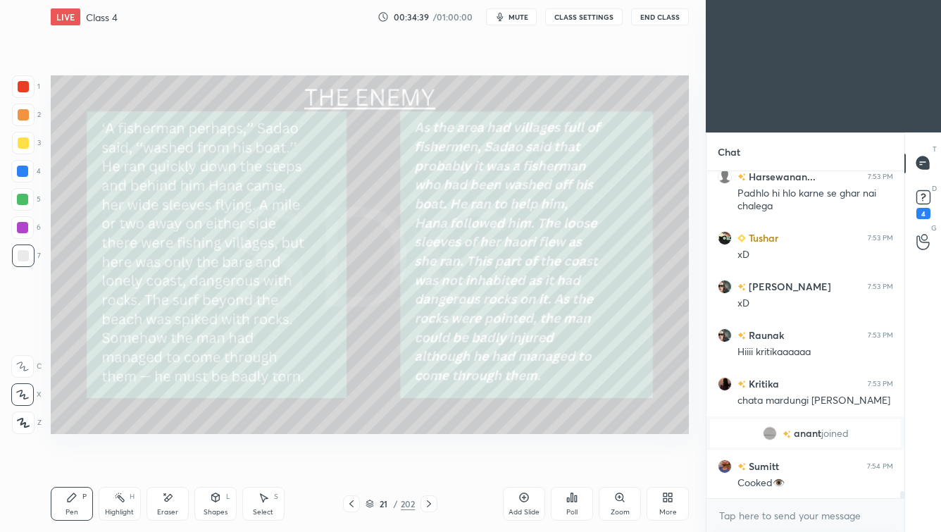
click at [428, 462] on icon at bounding box center [428, 503] width 11 height 11
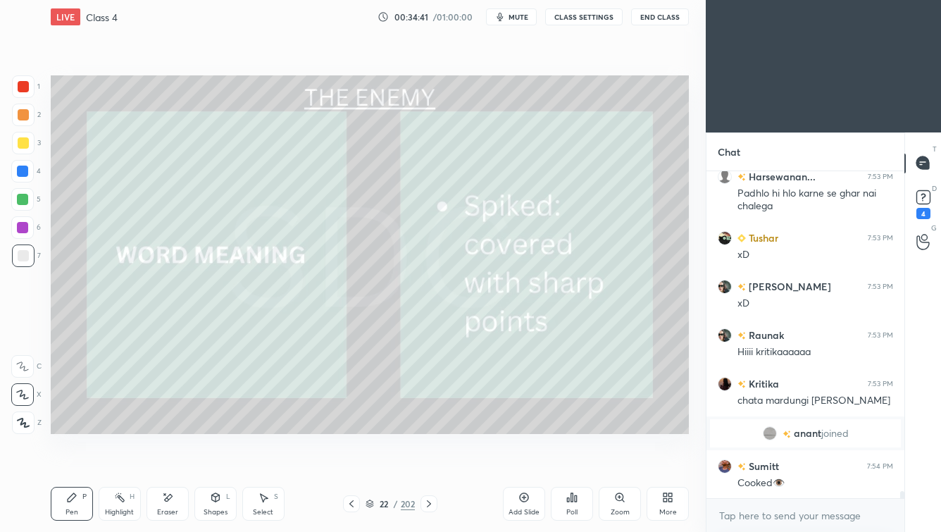
scroll to position [14855, 0]
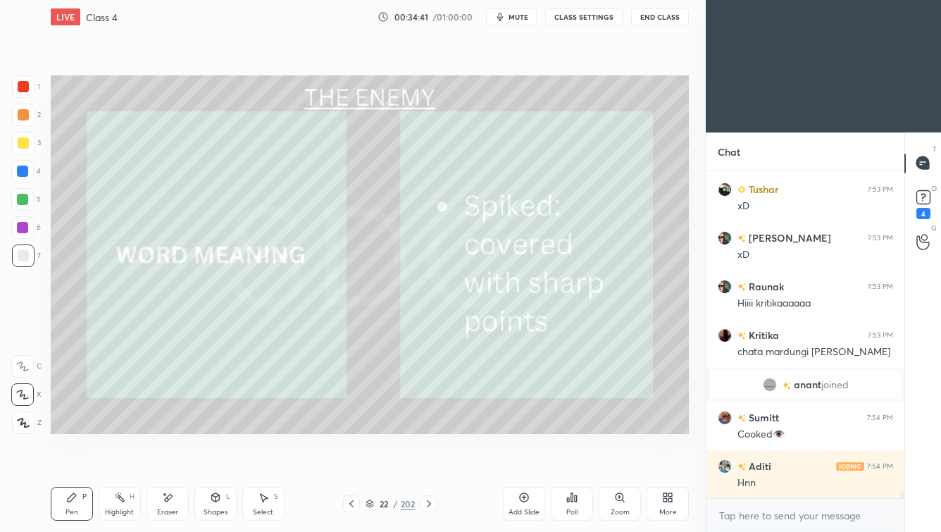
click at [428, 462] on icon at bounding box center [428, 503] width 11 height 11
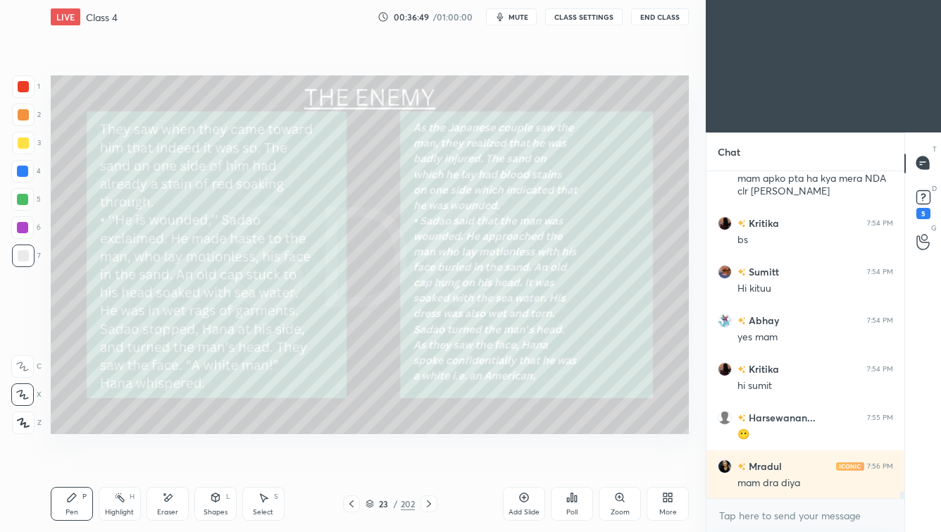
scroll to position [15366, 0]
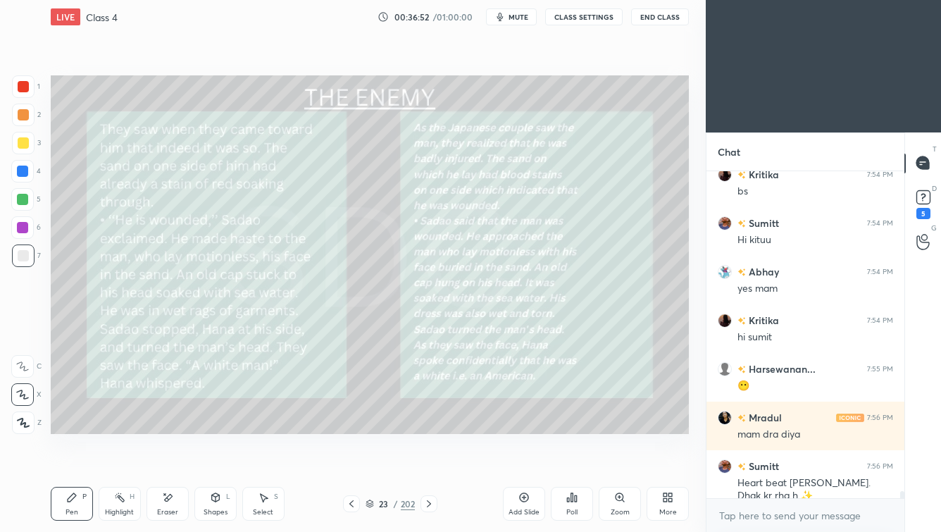
click at [430, 462] on icon at bounding box center [428, 503] width 11 height 11
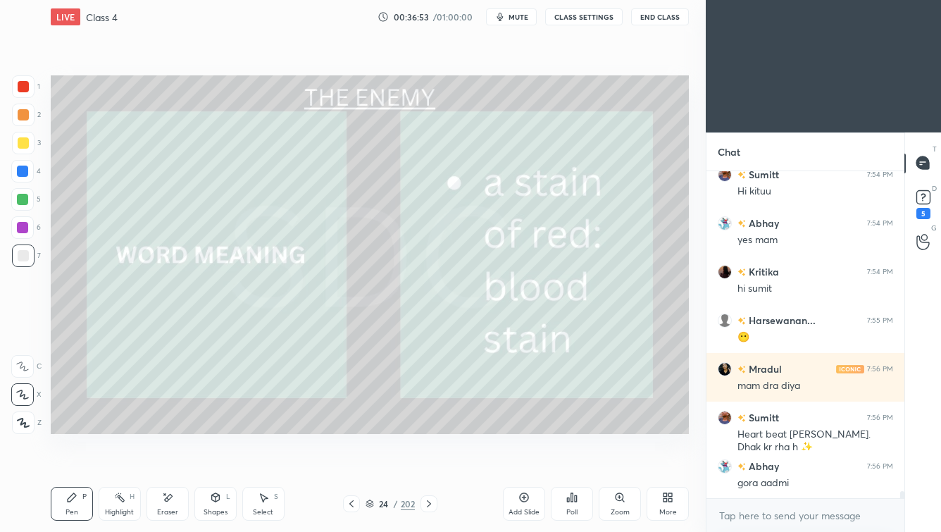
click at [430, 462] on icon at bounding box center [428, 503] width 11 height 11
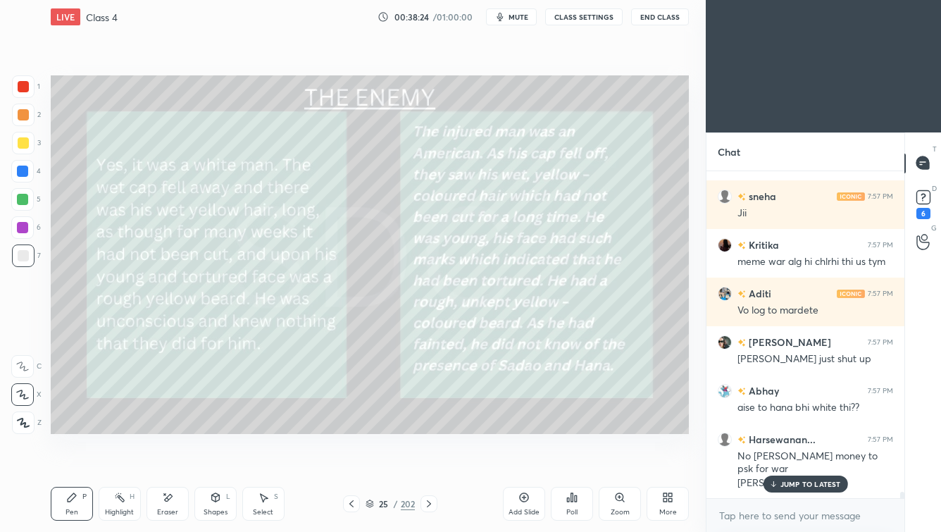
scroll to position [16364, 0]
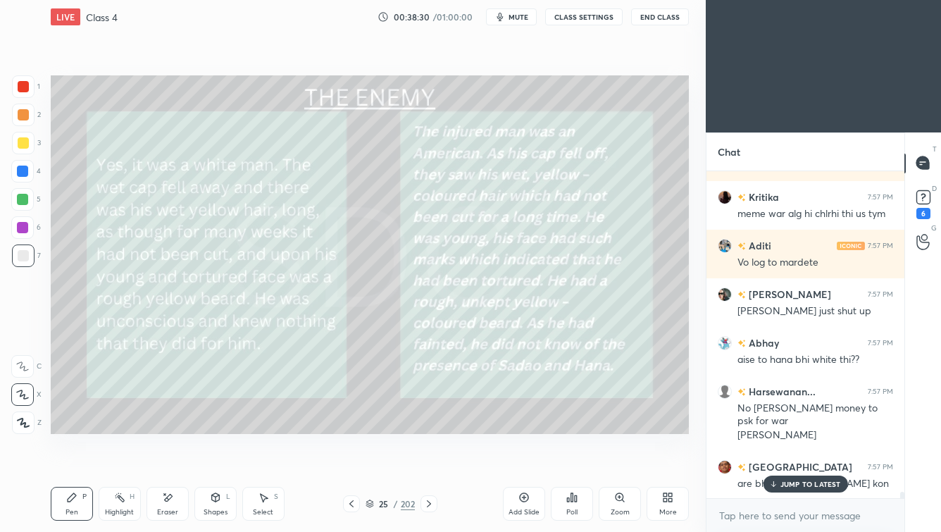
click at [430, 462] on icon at bounding box center [428, 503] width 11 height 11
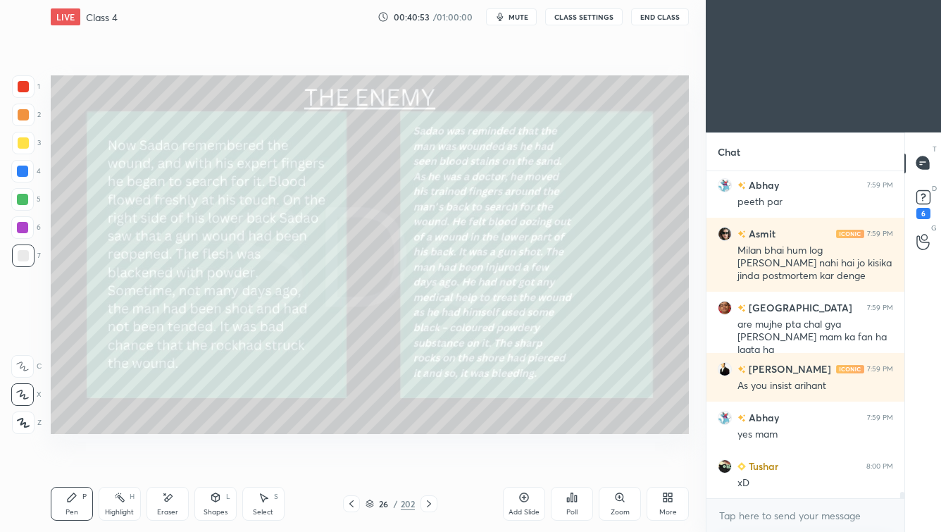
scroll to position [17281, 0]
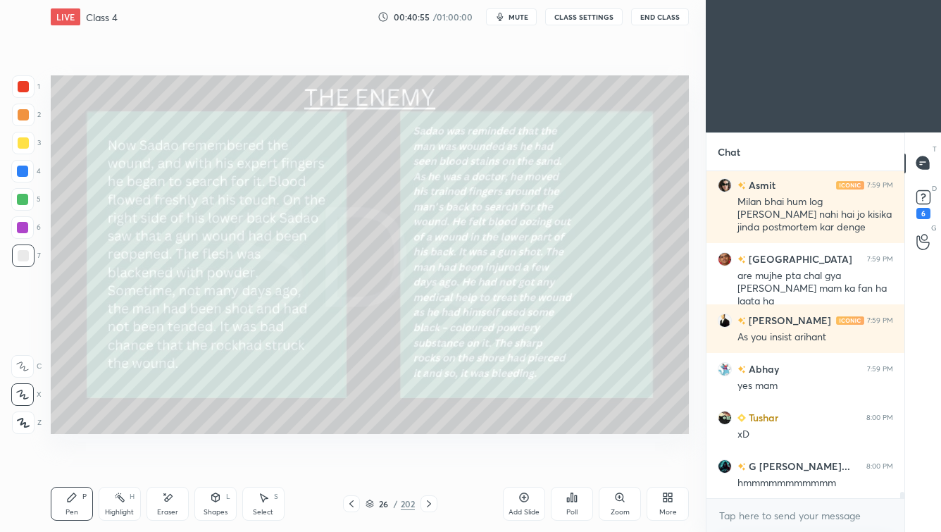
click at [518, 13] on span "mute" at bounding box center [518, 17] width 20 height 10
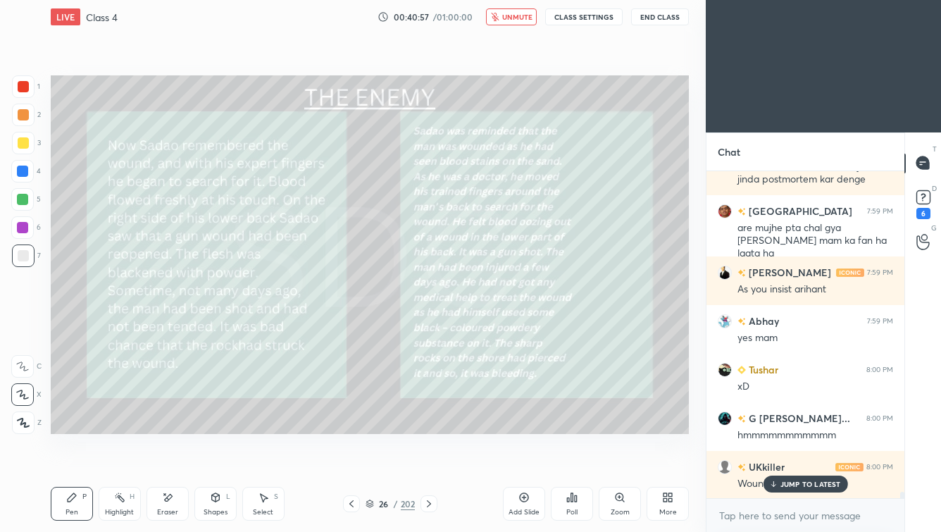
scroll to position [17377, 0]
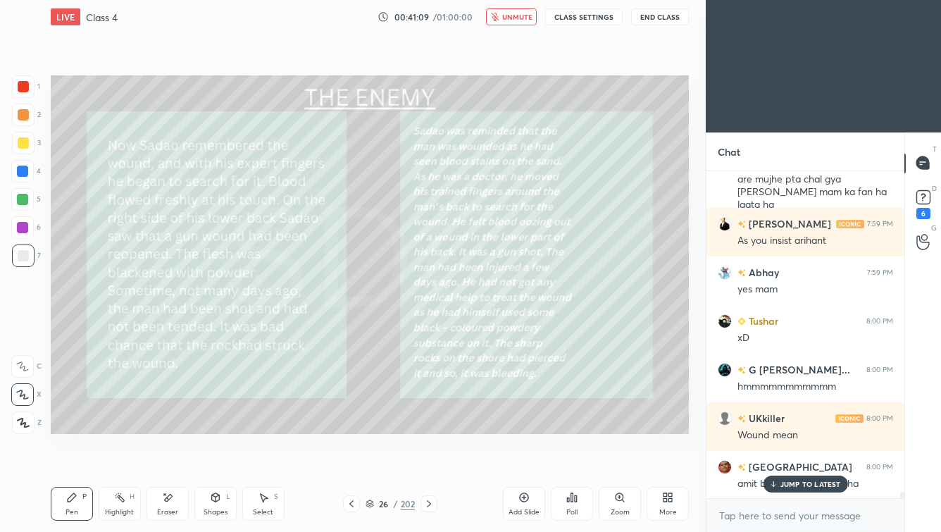
click at [518, 13] on span "unmute" at bounding box center [517, 17] width 30 height 10
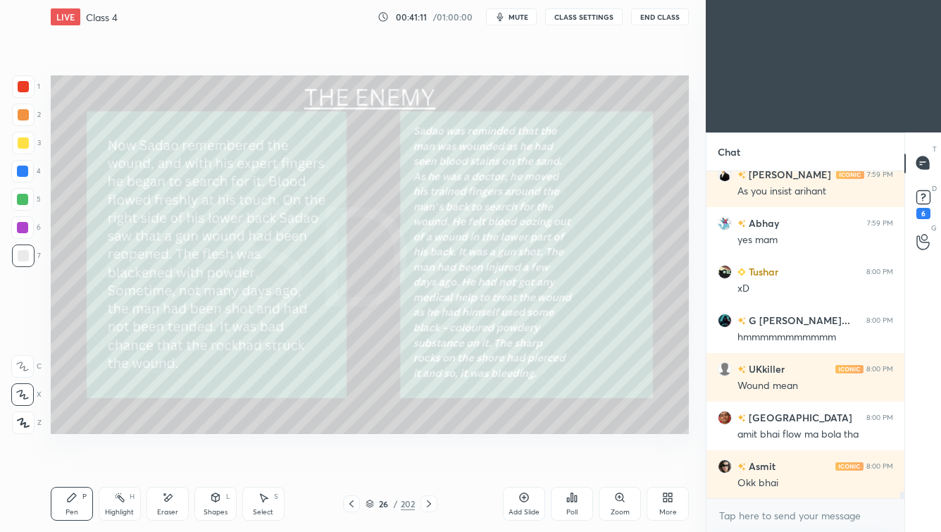
scroll to position [17487, 0]
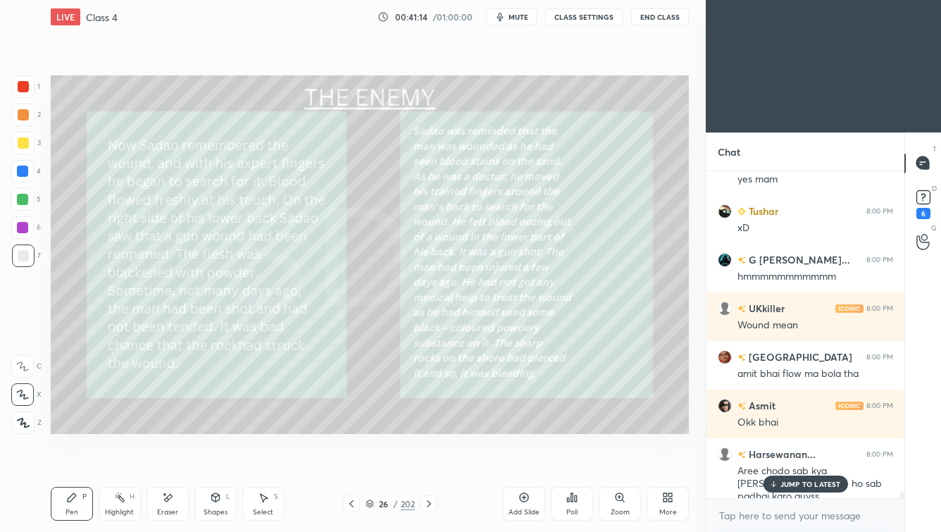
click at [766, 462] on p "JUMP TO LATEST" at bounding box center [810, 483] width 61 height 8
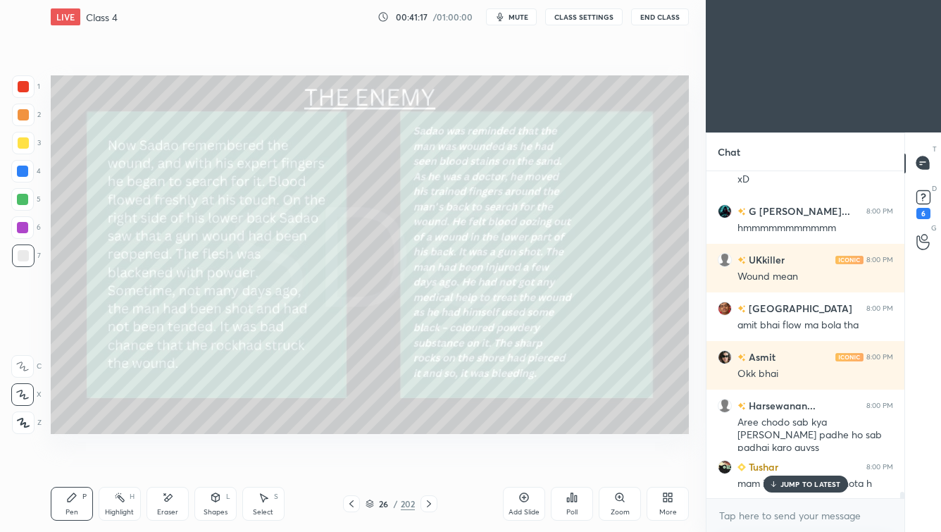
click at [427, 462] on icon at bounding box center [428, 503] width 11 height 11
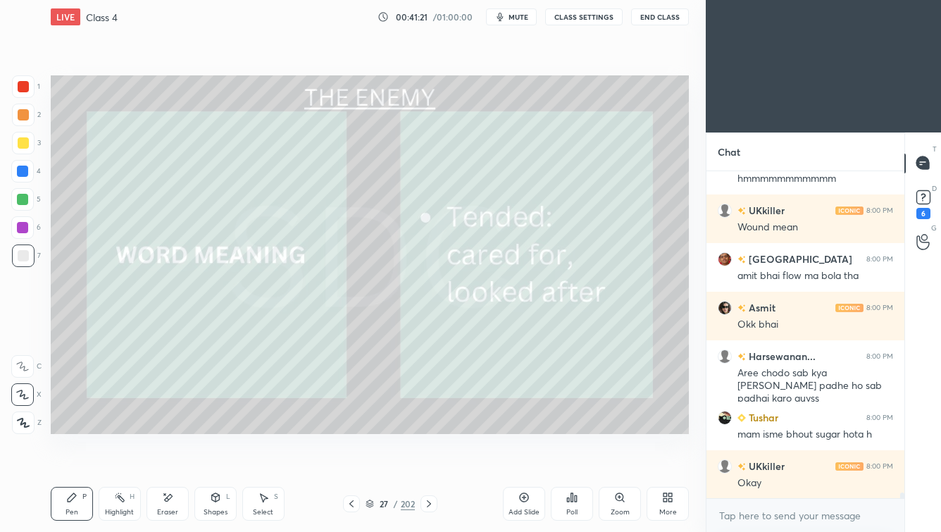
scroll to position [17634, 0]
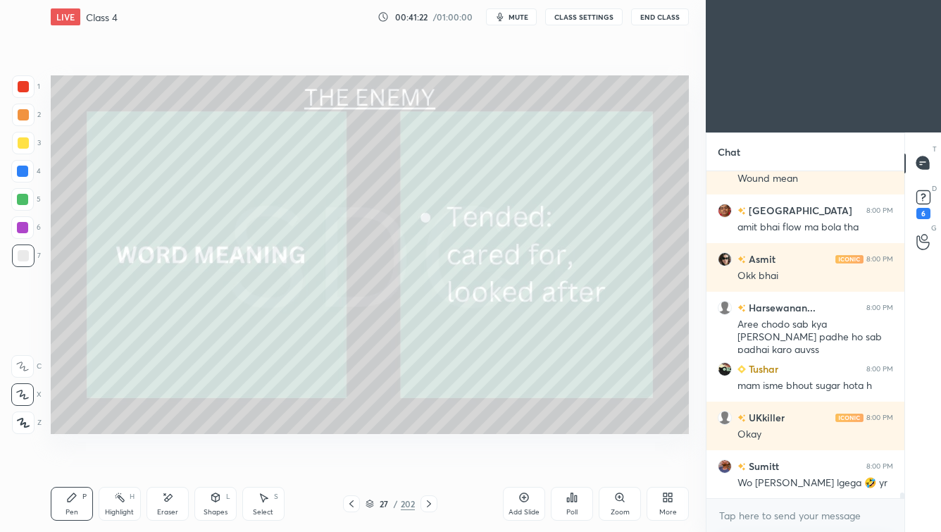
click at [352, 462] on icon at bounding box center [351, 503] width 11 height 11
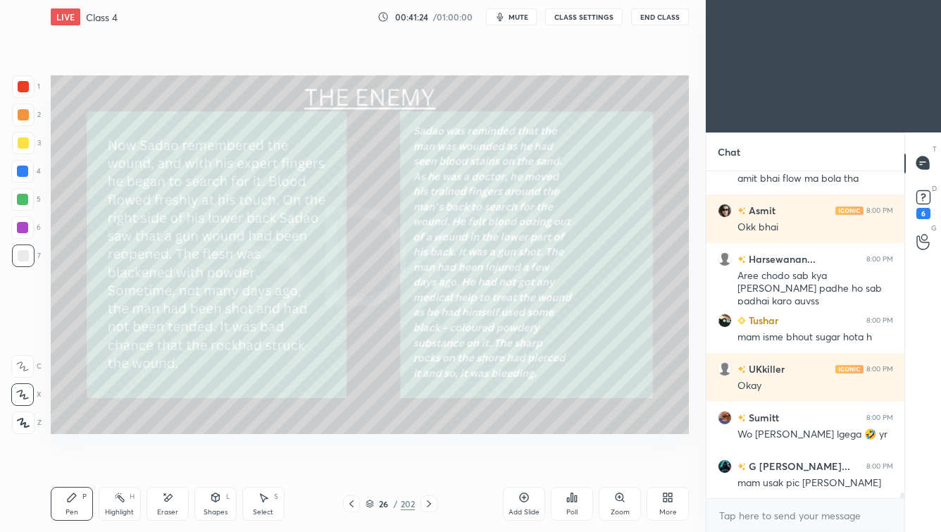
click at [431, 462] on icon at bounding box center [428, 503] width 11 height 11
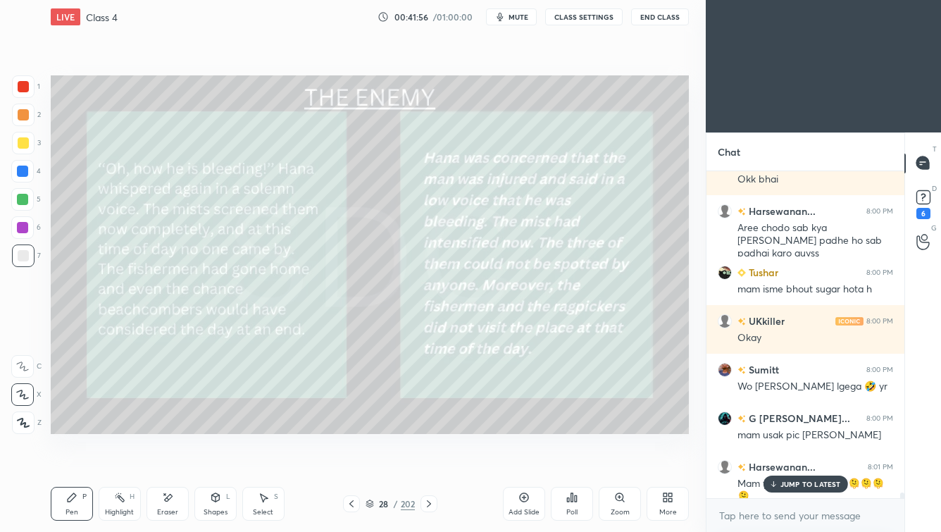
click at [766, 462] on div "JUMP TO LATEST" at bounding box center [805, 483] width 84 height 17
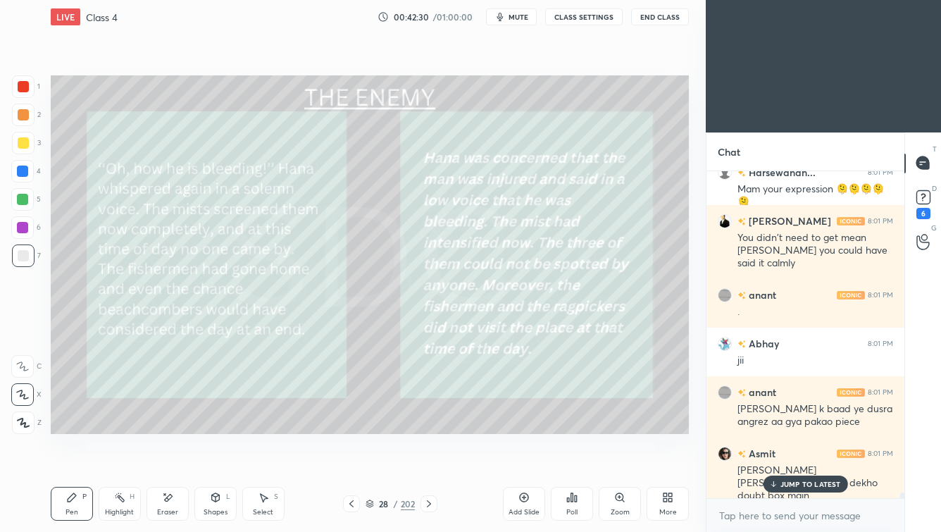
scroll to position [18110, 0]
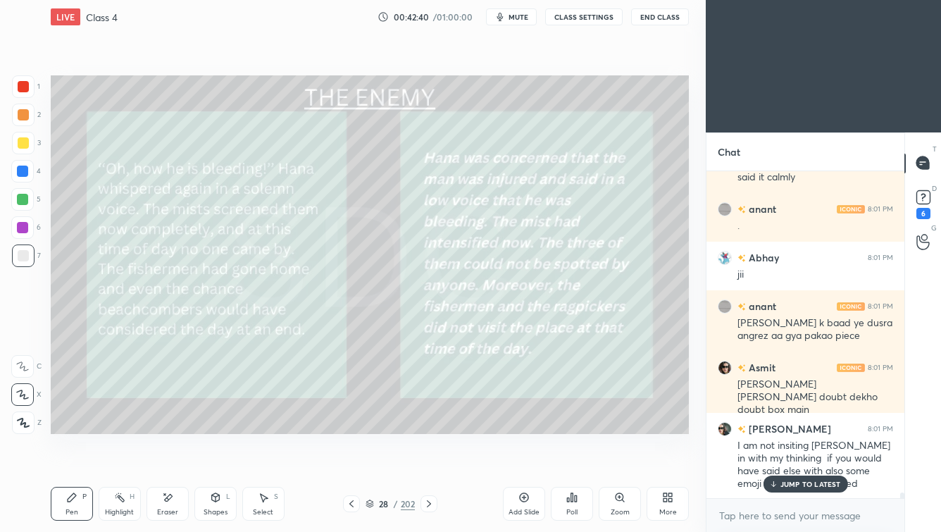
click at [426, 462] on icon at bounding box center [428, 503] width 11 height 11
click at [430, 462] on icon at bounding box center [428, 503] width 11 height 11
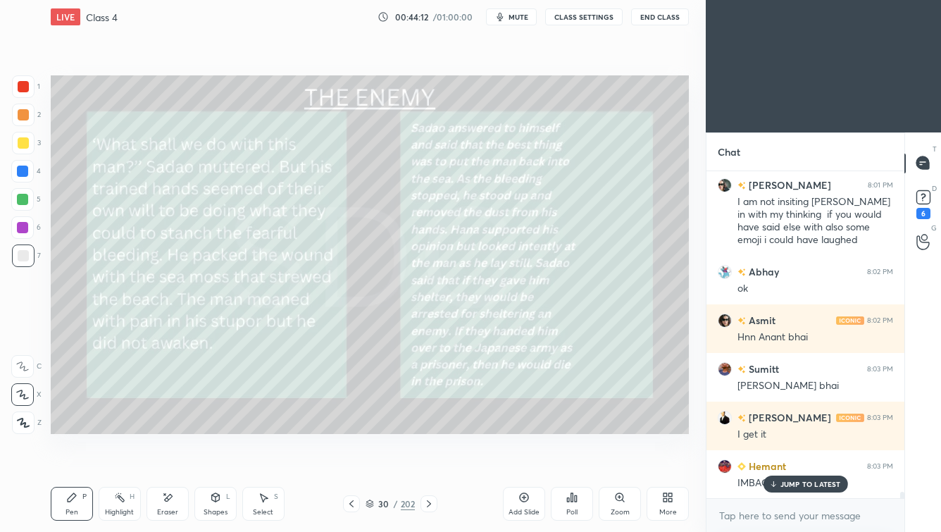
scroll to position [17353, 0]
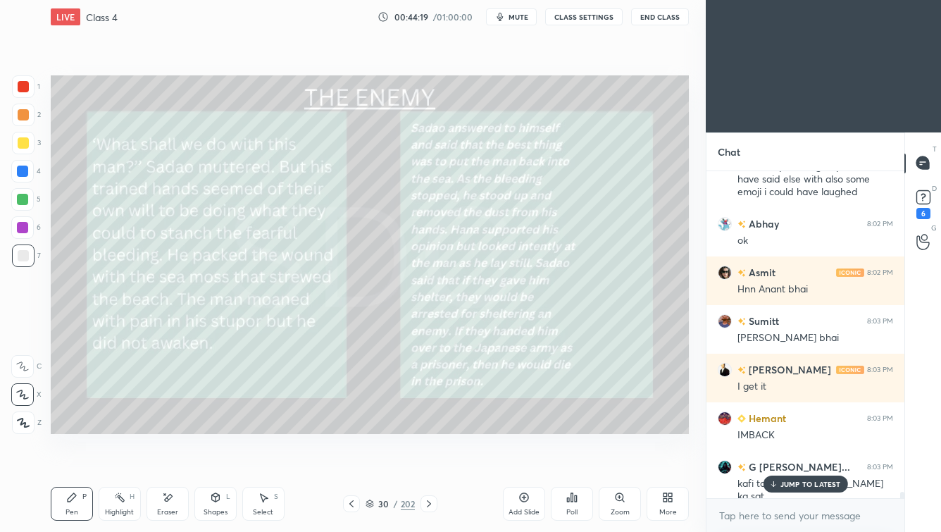
click at [427, 462] on icon at bounding box center [428, 503] width 11 height 11
click at [432, 462] on icon at bounding box center [428, 503] width 11 height 11
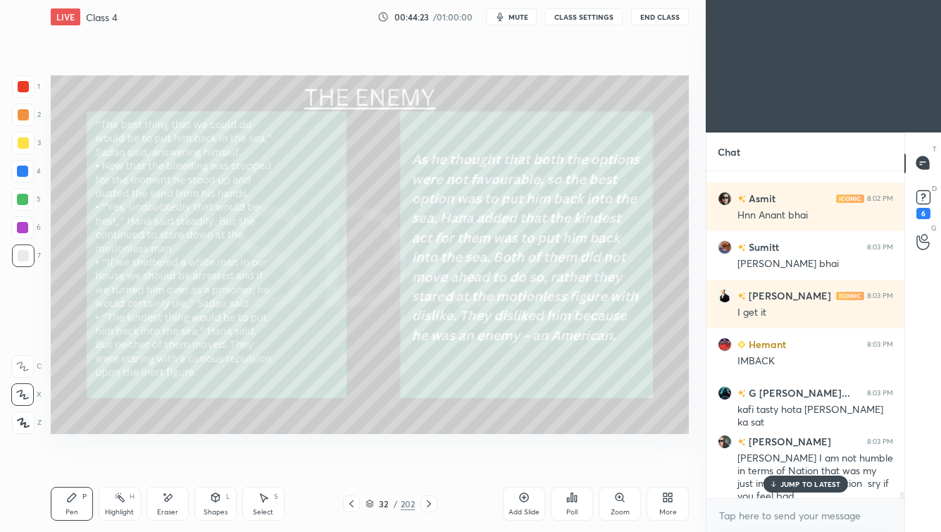
click at [617, 462] on div "Zoom" at bounding box center [619, 511] width 19 height 7
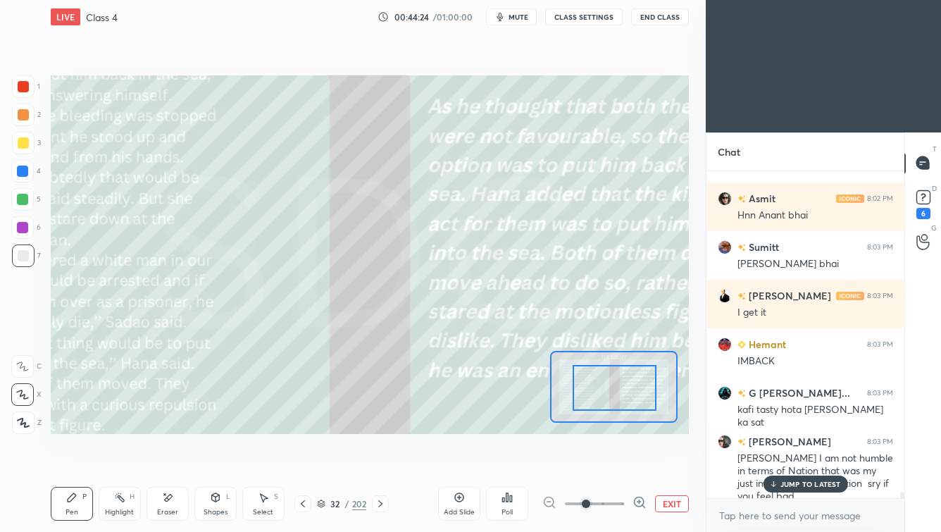
drag, startPoint x: 626, startPoint y: 393, endPoint x: 601, endPoint y: 394, distance: 24.7
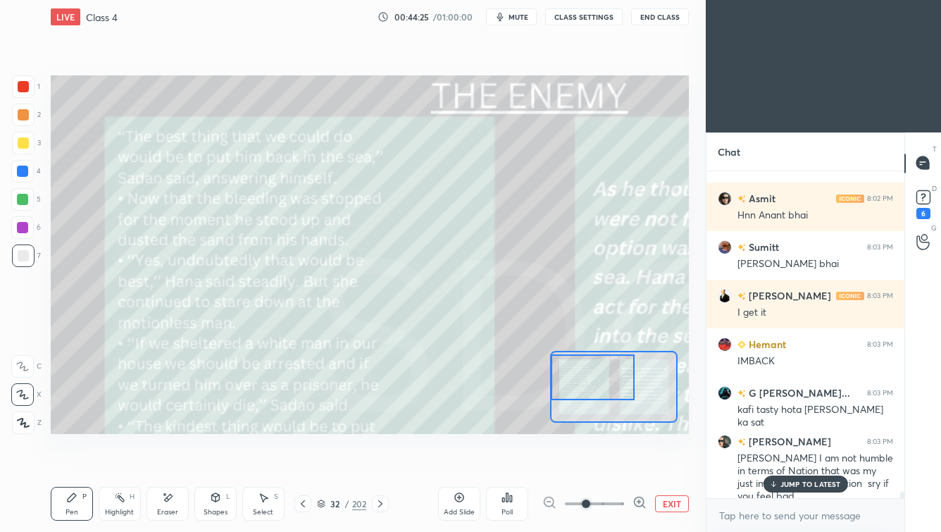
drag, startPoint x: 614, startPoint y: 399, endPoint x: 587, endPoint y: 381, distance: 32.4
click at [583, 387] on div at bounding box center [592, 377] width 83 height 46
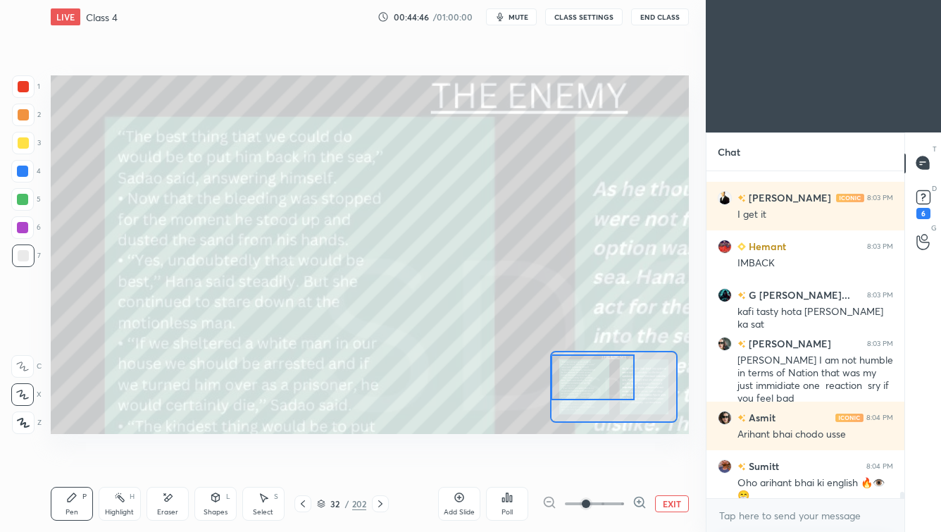
scroll to position [17574, 0]
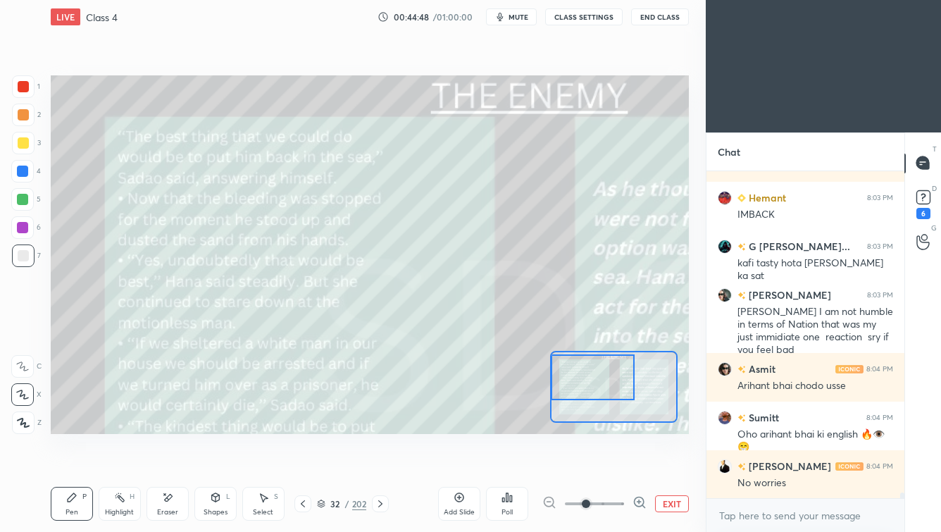
drag, startPoint x: 523, startPoint y: 16, endPoint x: 514, endPoint y: 40, distance: 25.6
click at [522, 16] on span "mute" at bounding box center [518, 17] width 20 height 10
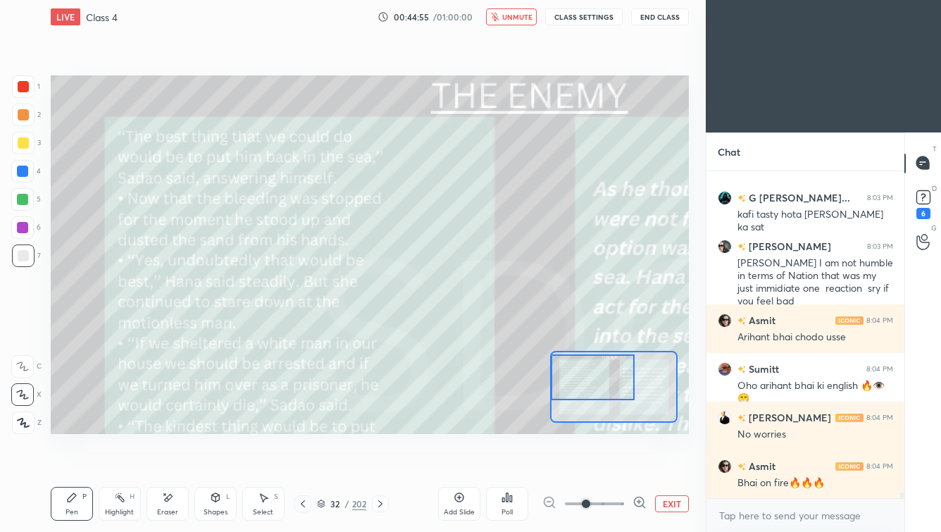
drag, startPoint x: 522, startPoint y: 15, endPoint x: 503, endPoint y: 73, distance: 61.7
click at [522, 15] on span "unmute" at bounding box center [517, 17] width 30 height 10
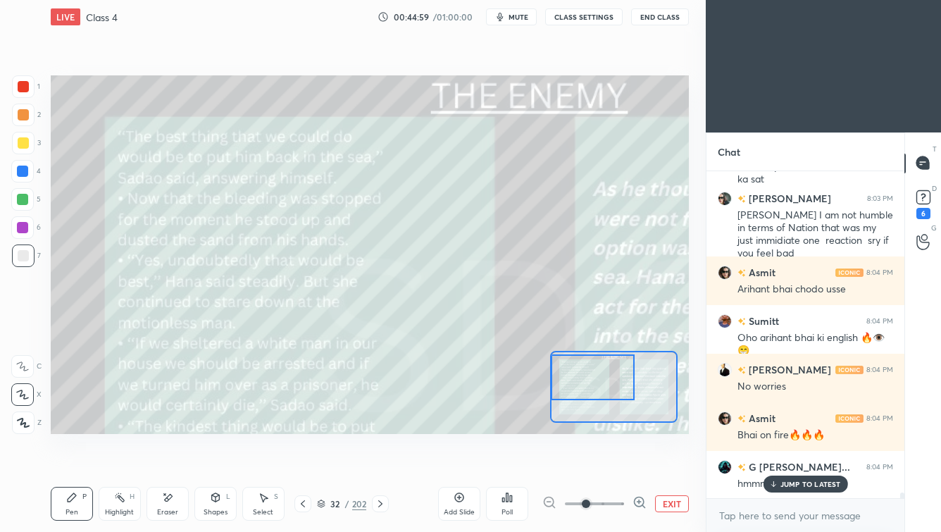
scroll to position [17719, 0]
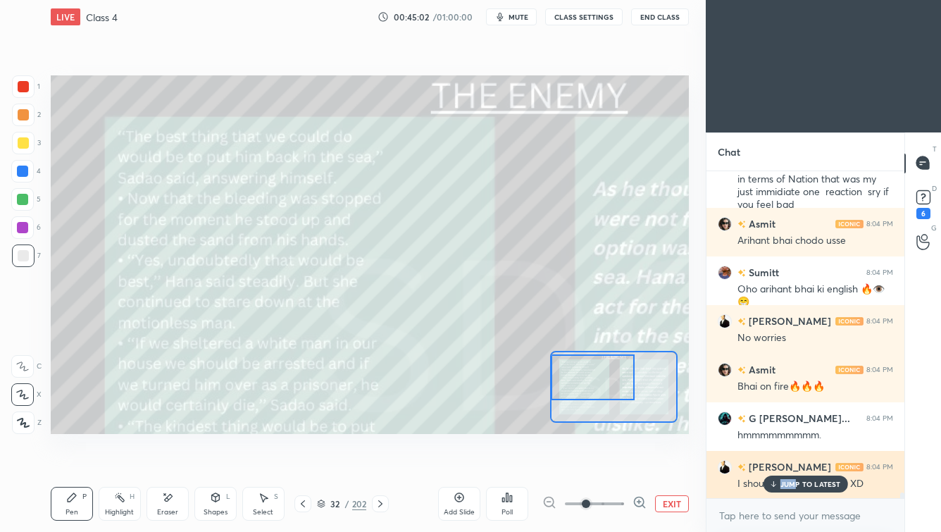
click at [766, 462] on div "JUMP TO LATEST" at bounding box center [805, 483] width 84 height 17
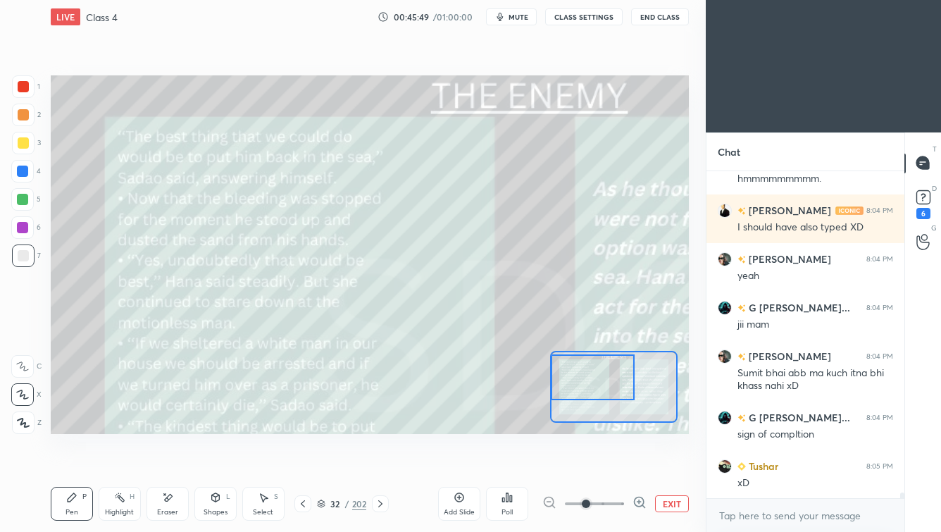
scroll to position [18024, 0]
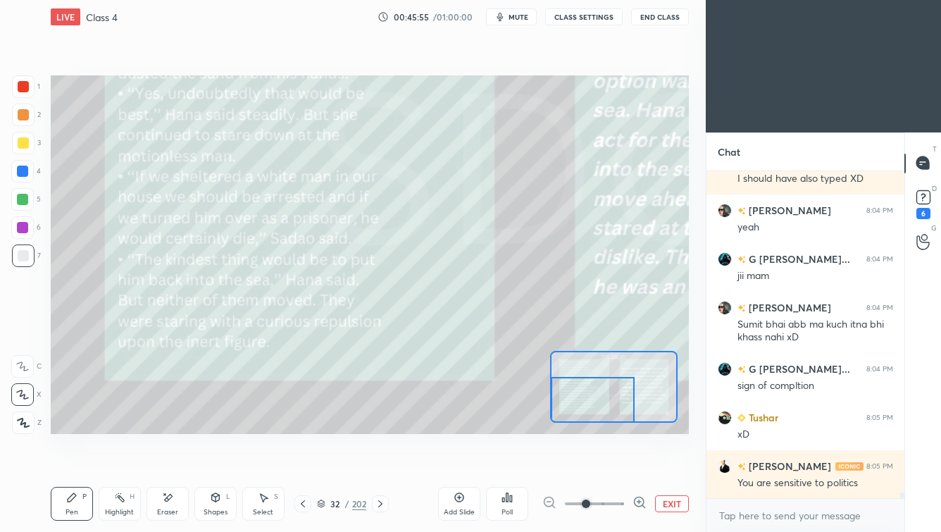
drag, startPoint x: 604, startPoint y: 388, endPoint x: 601, endPoint y: 410, distance: 22.7
click at [601, 411] on div at bounding box center [592, 400] width 83 height 46
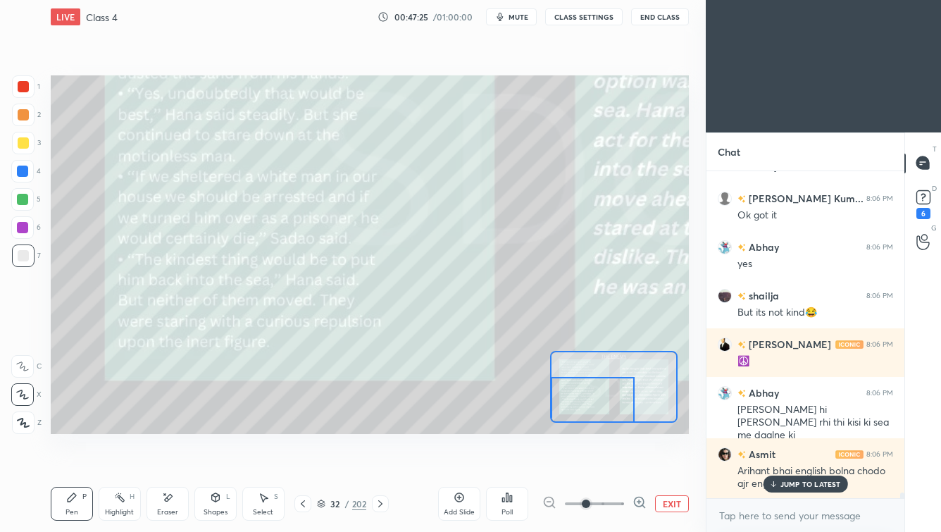
scroll to position [18595, 0]
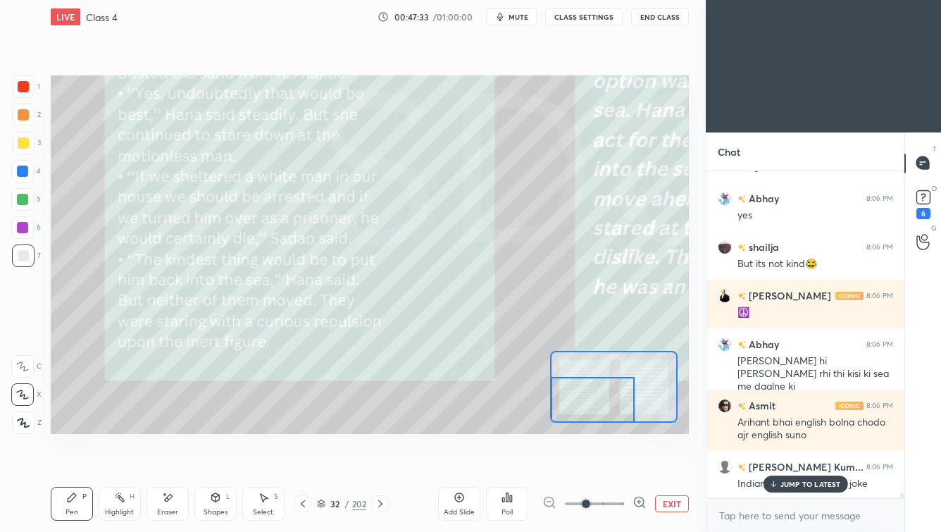
click at [381, 462] on icon at bounding box center [380, 503] width 11 height 11
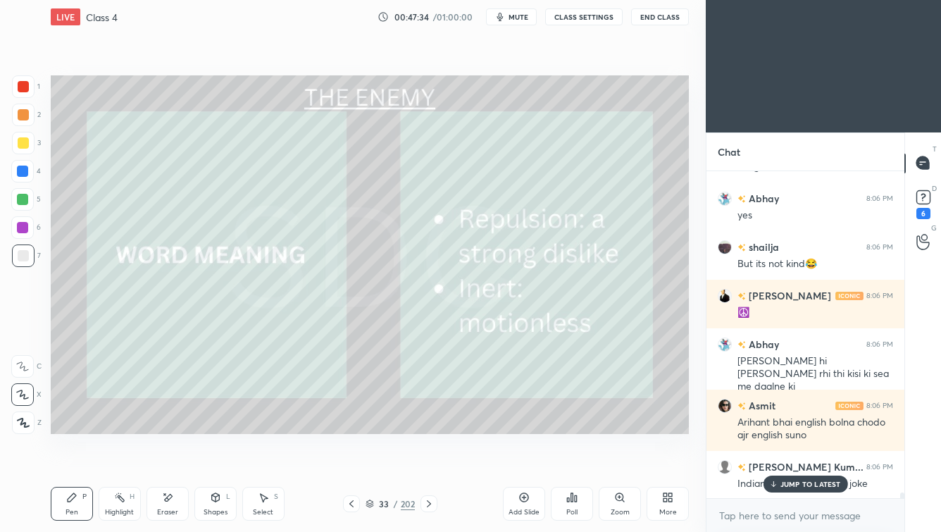
scroll to position [18645, 0]
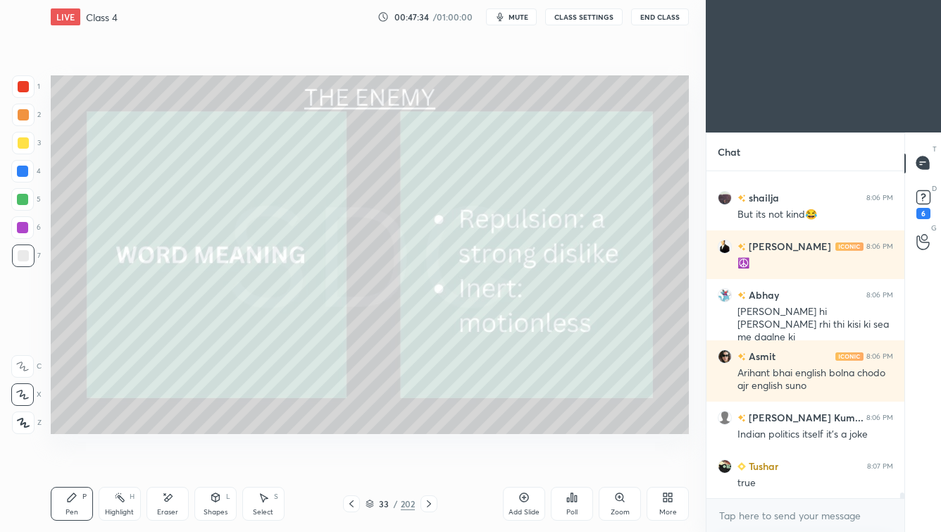
click at [425, 462] on icon at bounding box center [428, 503] width 11 height 11
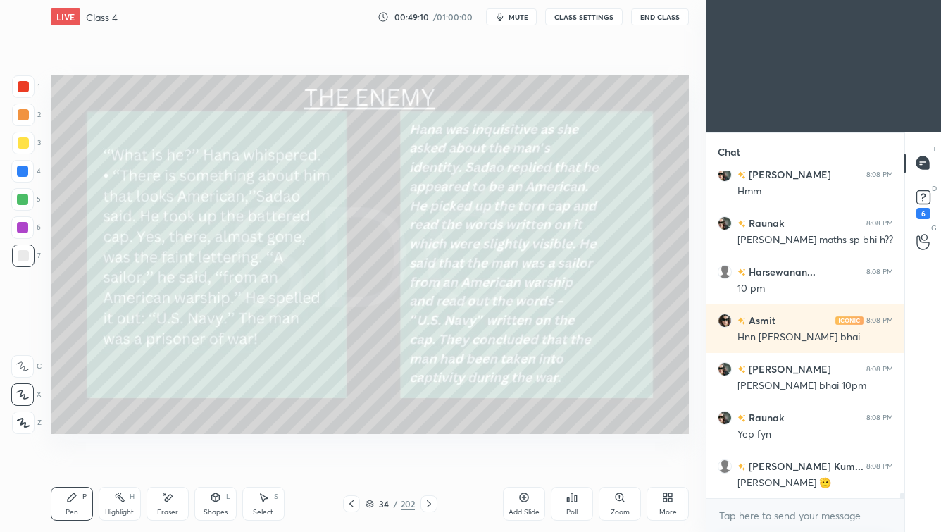
scroll to position [19535, 0]
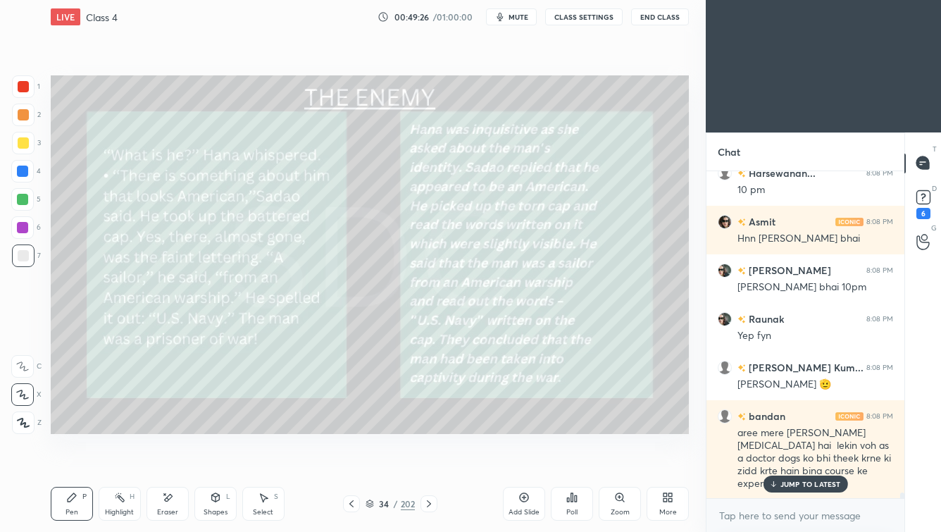
click at [427, 462] on icon at bounding box center [428, 503] width 11 height 11
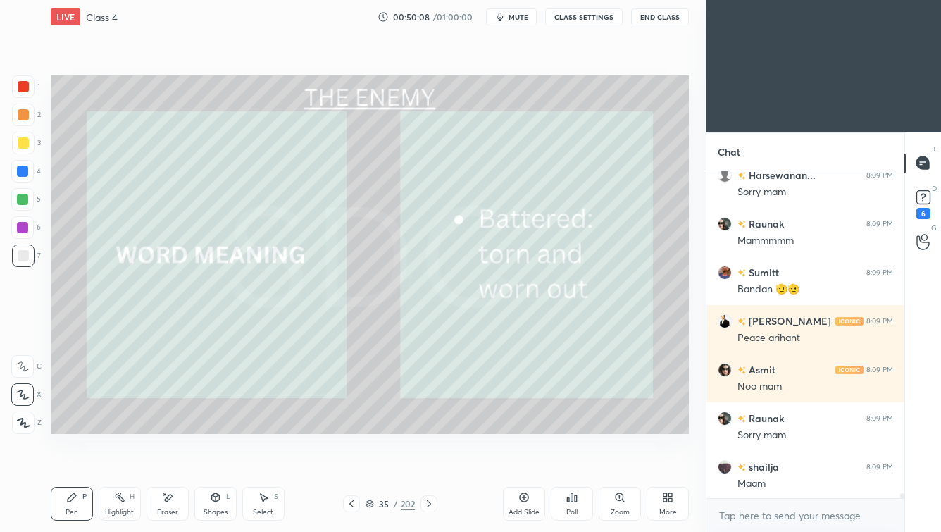
scroll to position [20799, 0]
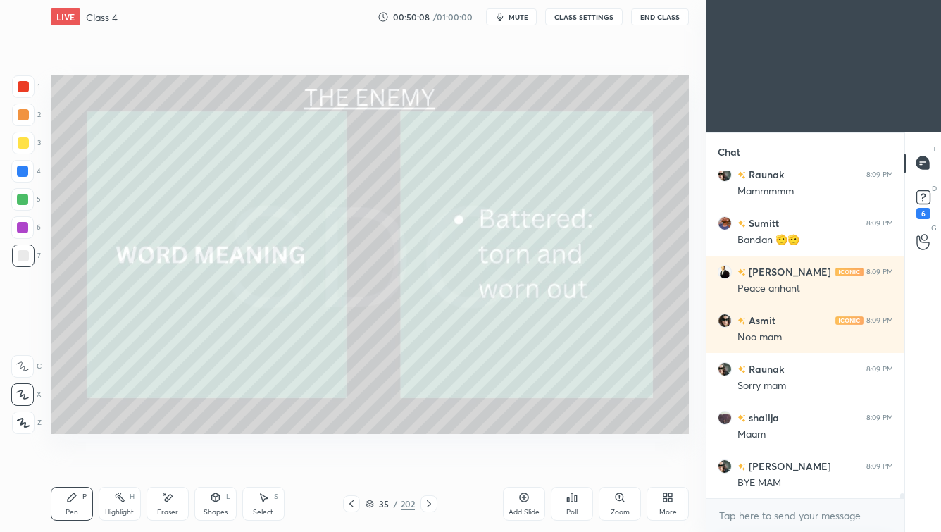
click at [672, 13] on button "End Class" at bounding box center [660, 16] width 58 height 17
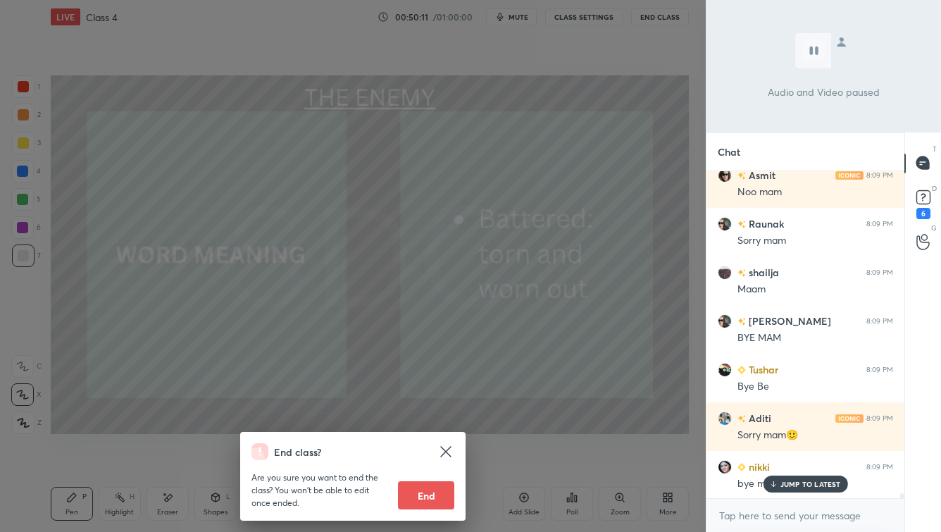
scroll to position [20993, 0]
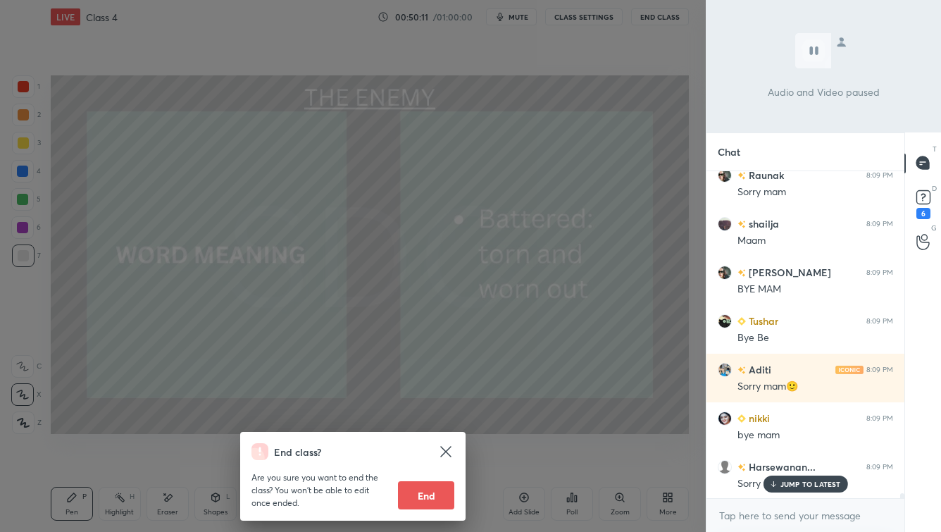
click at [436, 462] on button "End" at bounding box center [426, 495] width 56 height 28
type textarea "x"
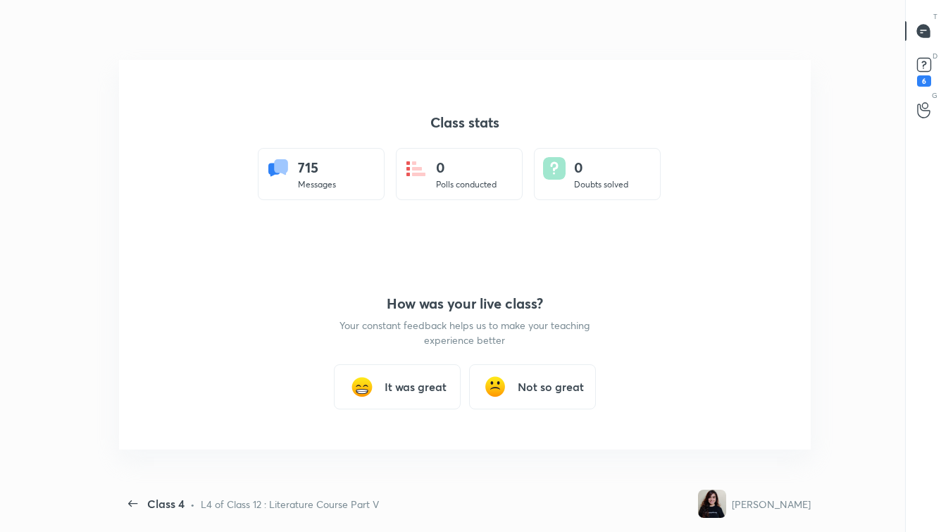
scroll to position [5, 0]
